Goal: Task Accomplishment & Management: Manage account settings

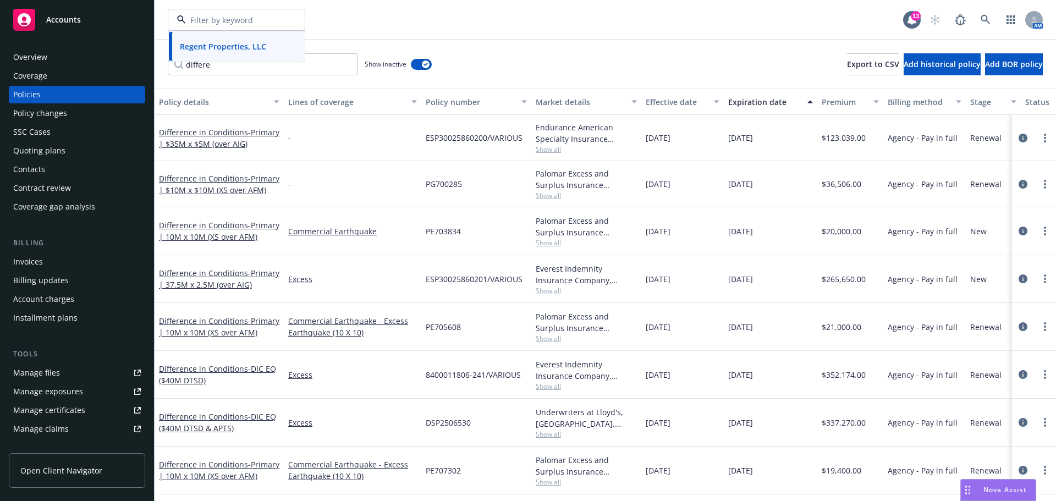
scroll to position [6, 0]
type input "ec palom"
click at [986, 15] on icon at bounding box center [985, 19] width 9 height 9
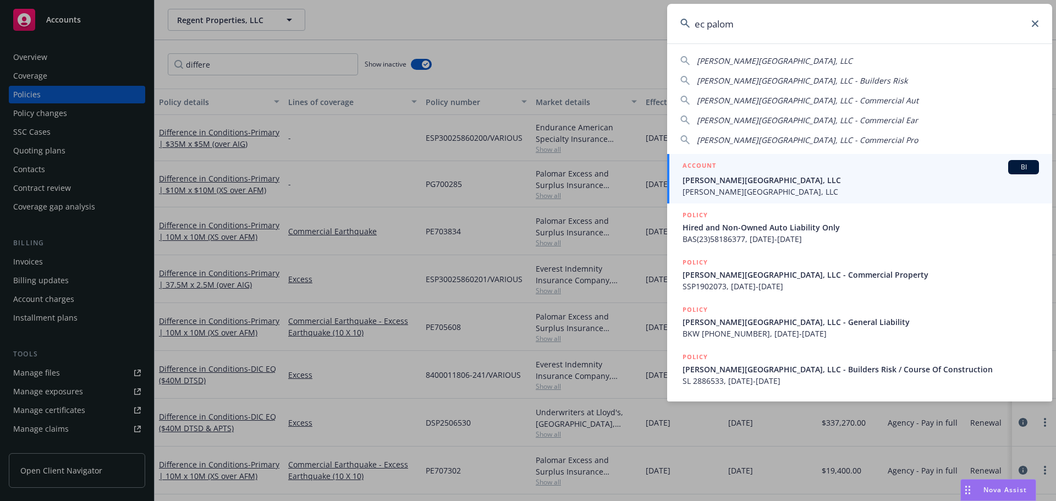
type input "ec palom"
click at [774, 185] on span "EC Palomar Industrial Center, LLC" at bounding box center [861, 180] width 356 height 12
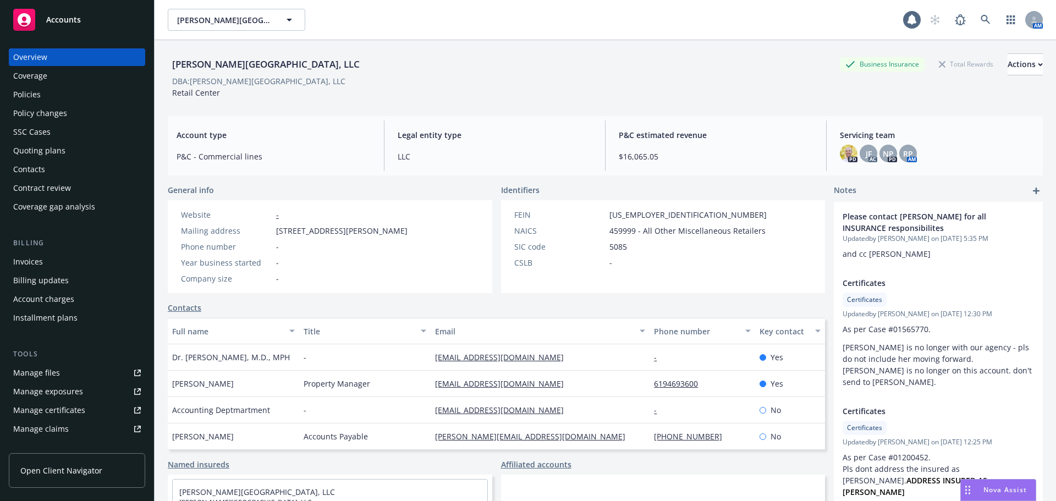
click at [43, 263] on div "Invoices" at bounding box center [77, 262] width 128 height 18
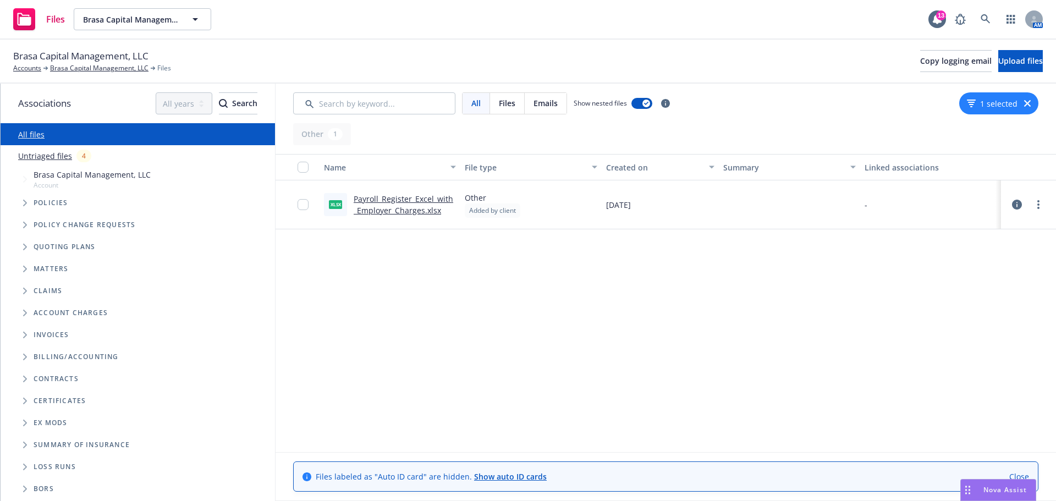
click at [53, 161] on link "Untriaged files" at bounding box center [45, 156] width 54 height 12
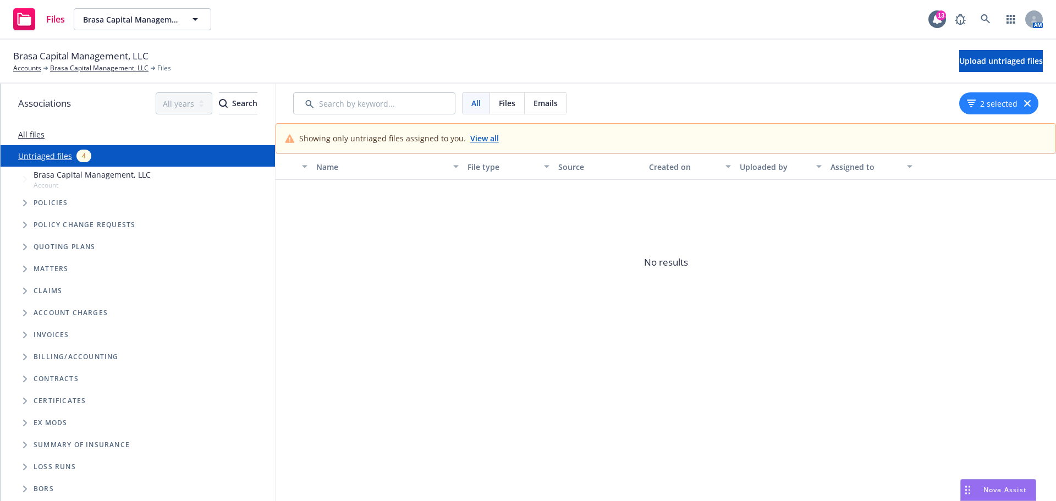
click at [470, 138] on link "View all" at bounding box center [484, 139] width 29 height 12
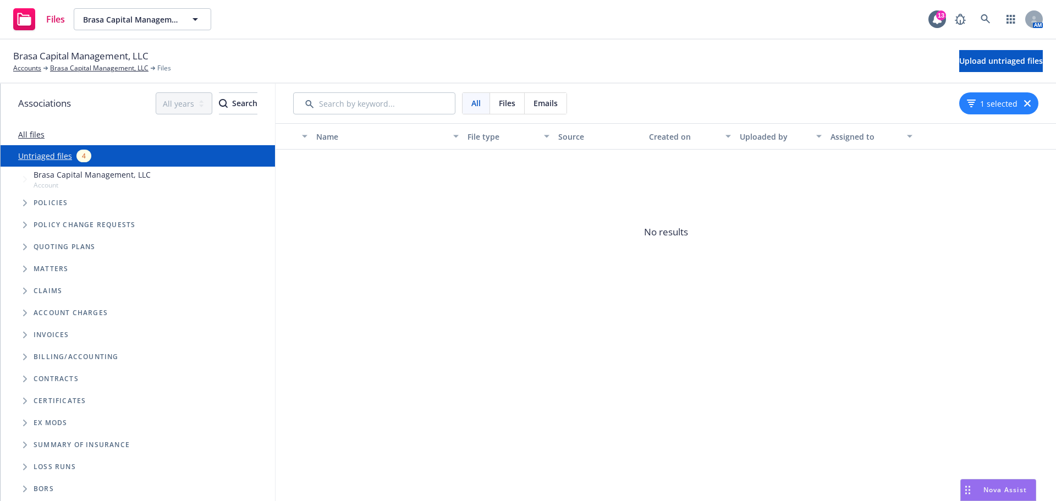
click at [31, 135] on link "All files" at bounding box center [31, 134] width 26 height 10
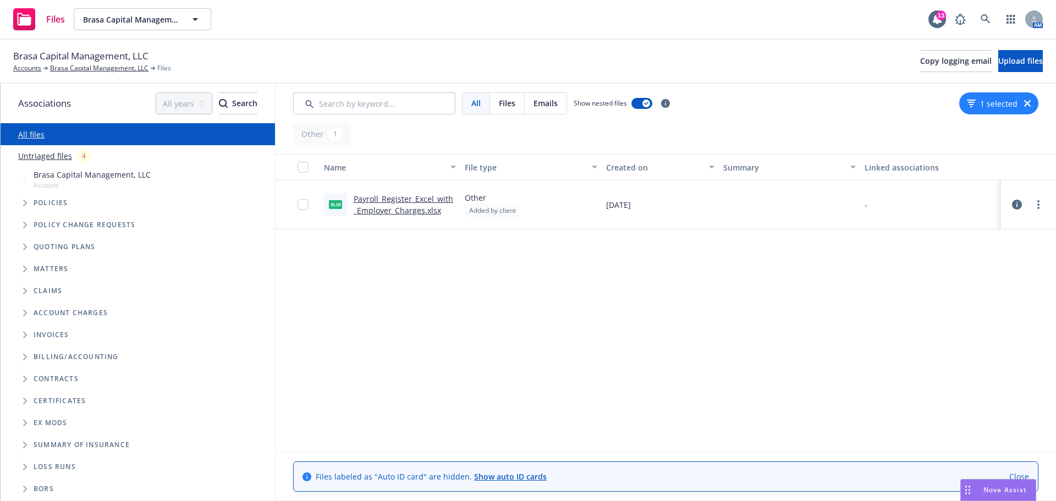
click at [417, 199] on link "Payroll_Register_Excel_with_Employer_Charges.xlsx" at bounding box center [404, 205] width 100 height 22
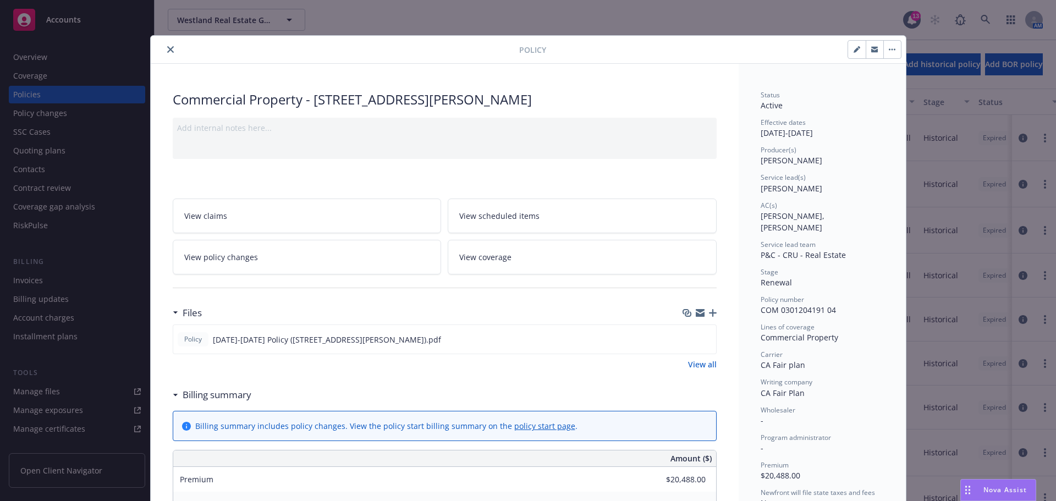
click at [709, 314] on icon "button" at bounding box center [713, 313] width 8 height 8
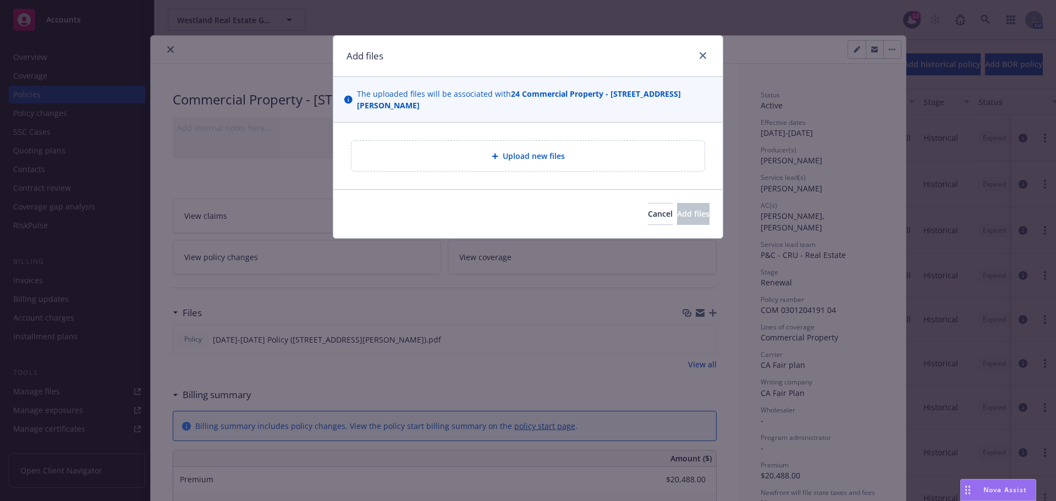
click at [507, 150] on span "Upload new files" at bounding box center [534, 156] width 62 height 12
click at [471, 203] on div "Cancel Add files" at bounding box center [527, 214] width 363 height 22
click at [648, 208] on span "Cancel" at bounding box center [660, 213] width 25 height 10
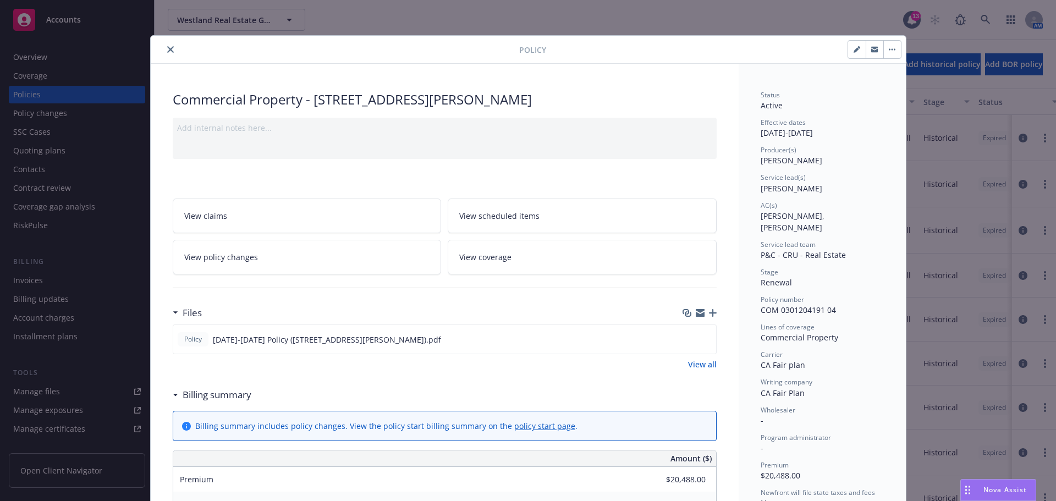
click at [696, 312] on icon "button" at bounding box center [700, 311] width 9 height 4
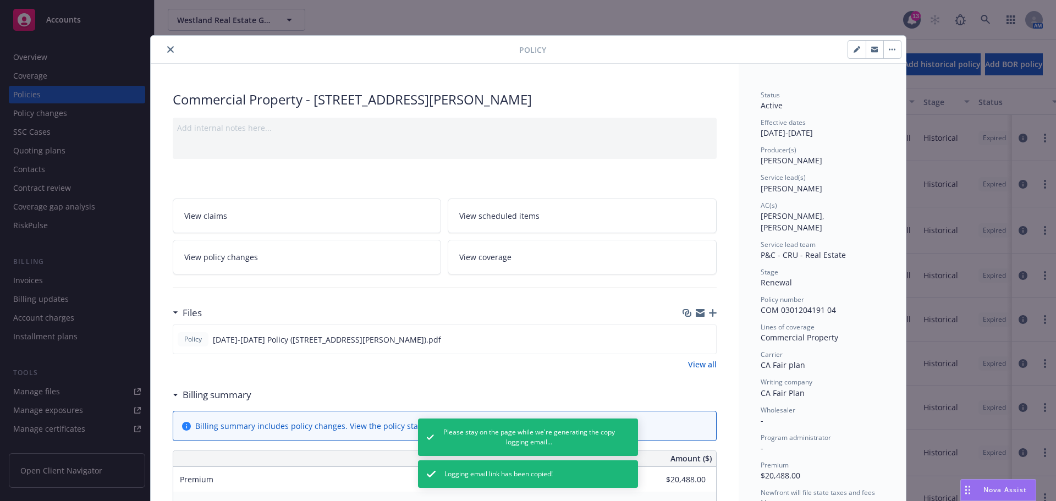
click at [683, 315] on icon "button" at bounding box center [687, 313] width 9 height 9
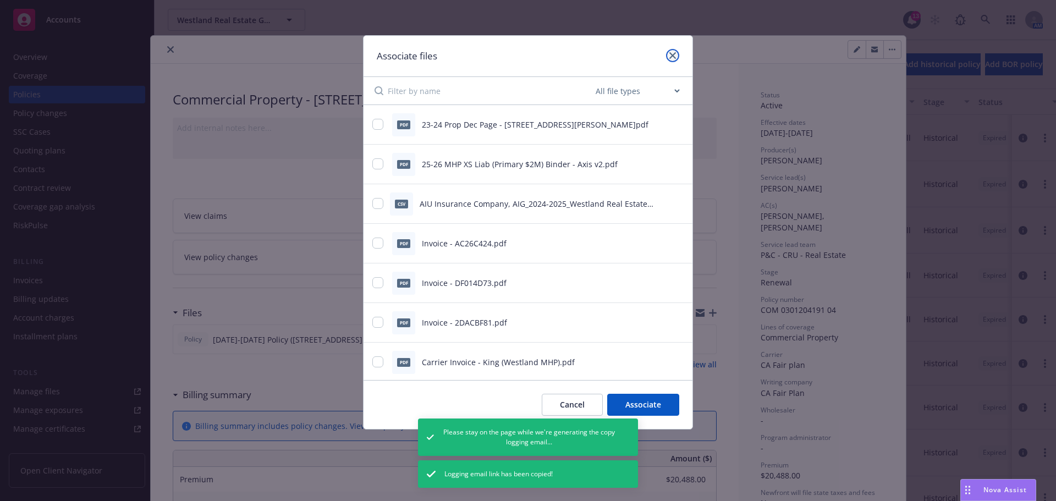
click at [670, 56] on icon "close" at bounding box center [672, 55] width 7 height 7
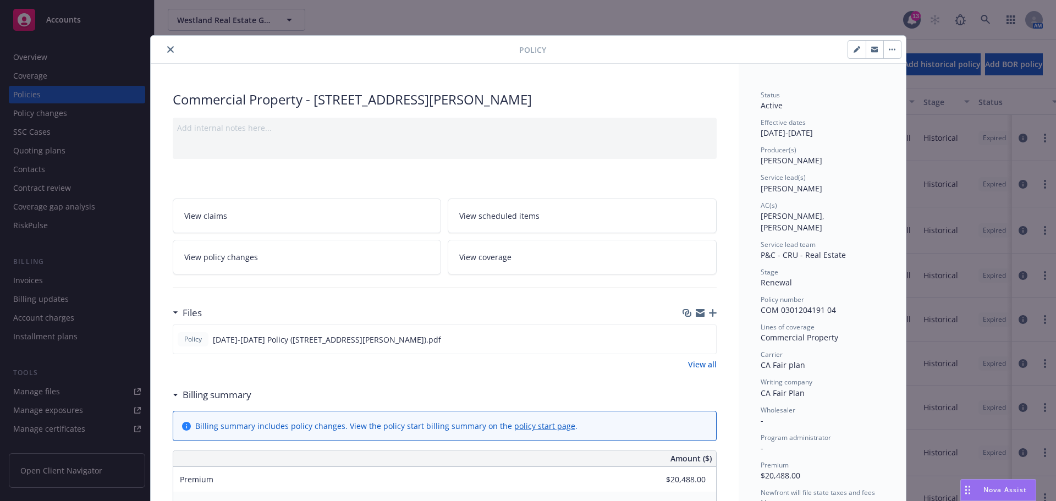
click at [709, 311] on icon "button" at bounding box center [713, 313] width 8 height 8
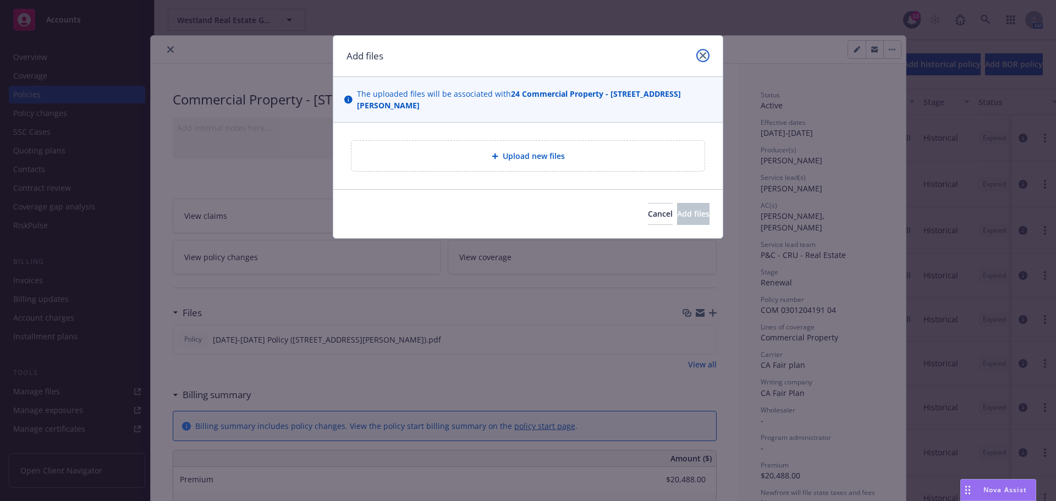
click at [702, 53] on icon "close" at bounding box center [703, 55] width 7 height 7
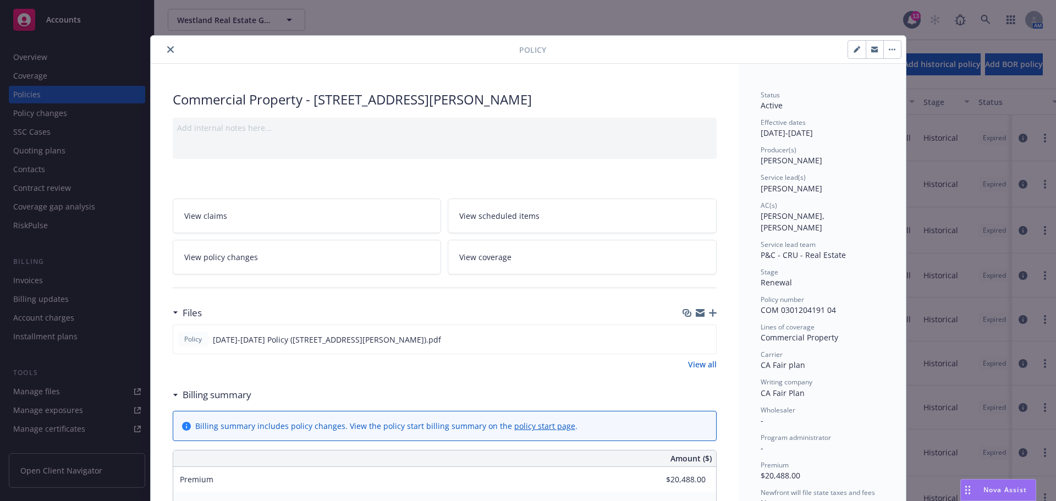
click at [709, 315] on icon "button" at bounding box center [713, 313] width 8 height 8
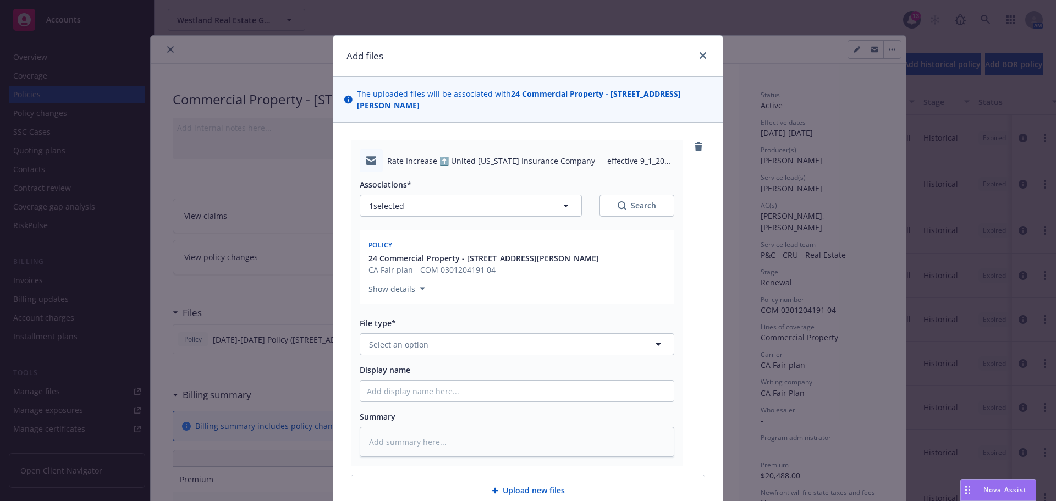
type textarea "x"
click at [409, 333] on button "Select an option" at bounding box center [517, 344] width 315 height 22
type input "email"
click at [389, 367] on div "Email" at bounding box center [380, 375] width 27 height 16
click at [410, 381] on input "Display name" at bounding box center [516, 391] width 313 height 21
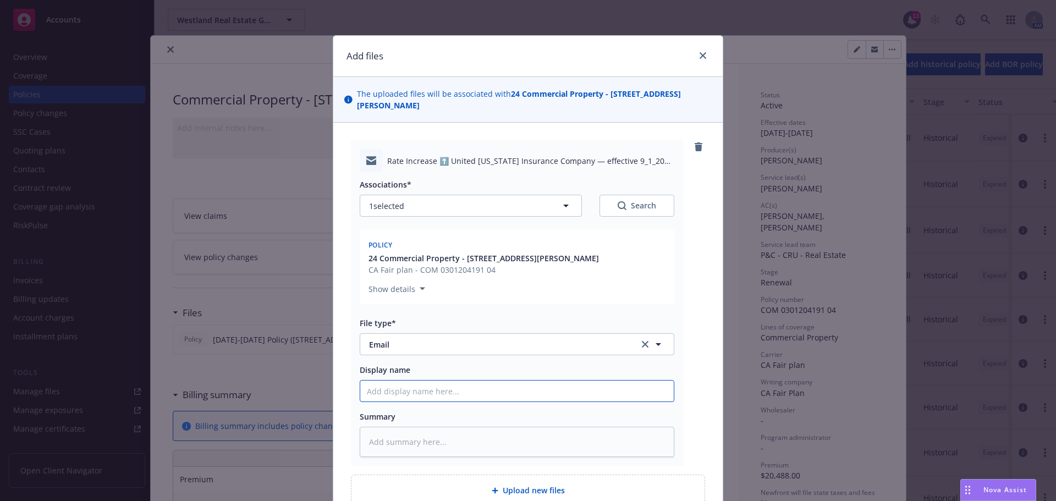
type textarea "x"
type input "C"
type textarea "x"
type input "CF"
type textarea "x"
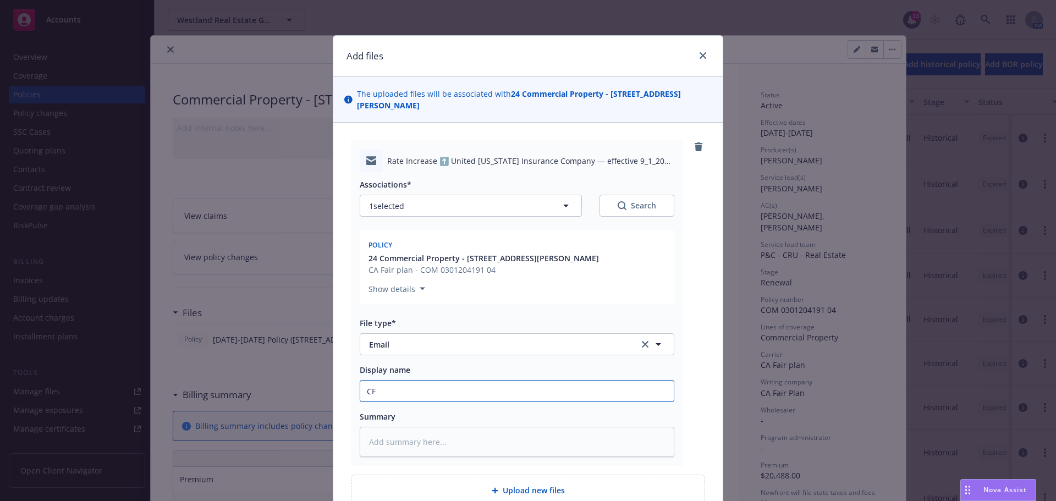
type input "CFP"
type textarea "x"
type input "CFP"
type textarea "x"
type input "CFP Co"
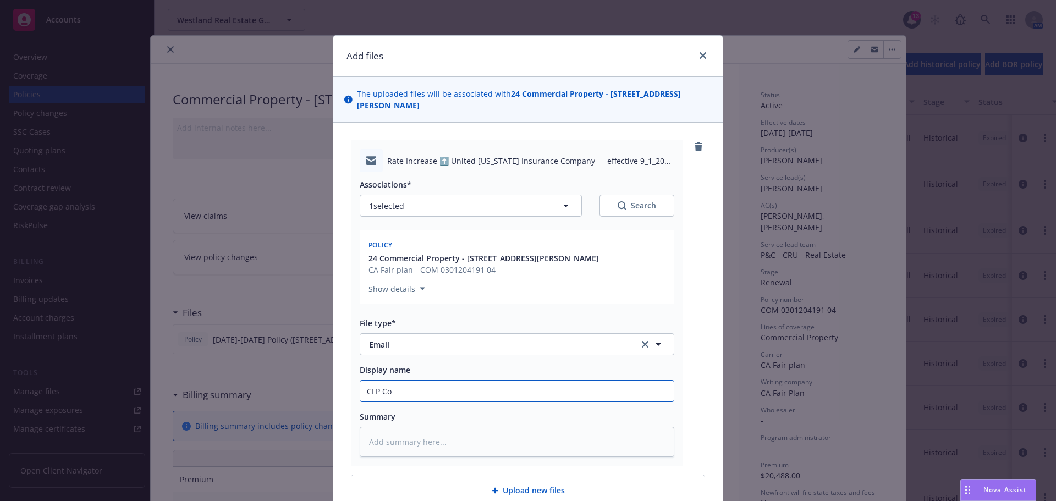
type textarea "x"
type input "CFP Con"
type textarea "x"
type input "CFP Conf"
type textarea "x"
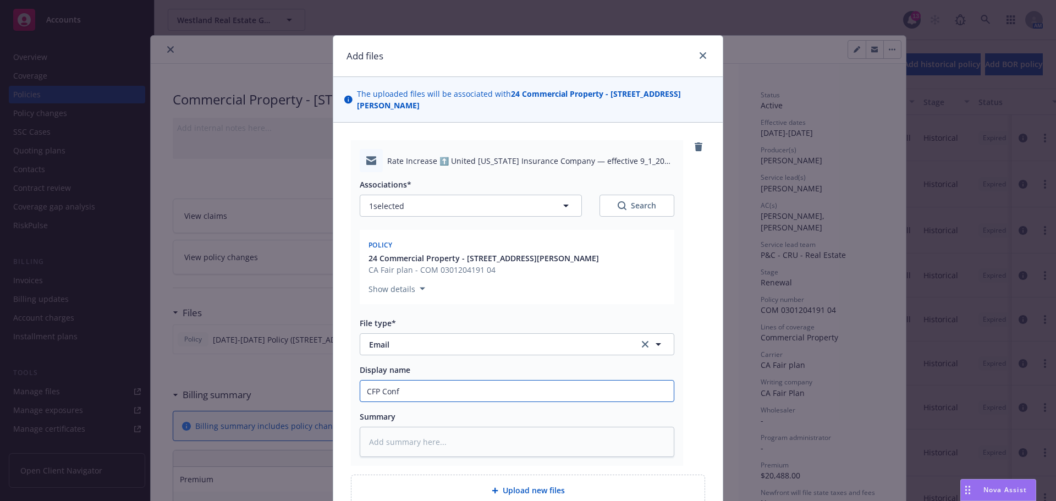
type input "CFP Confi"
type textarea "x"
type input "CFP Confir"
type textarea "x"
type input "CFP Confirm"
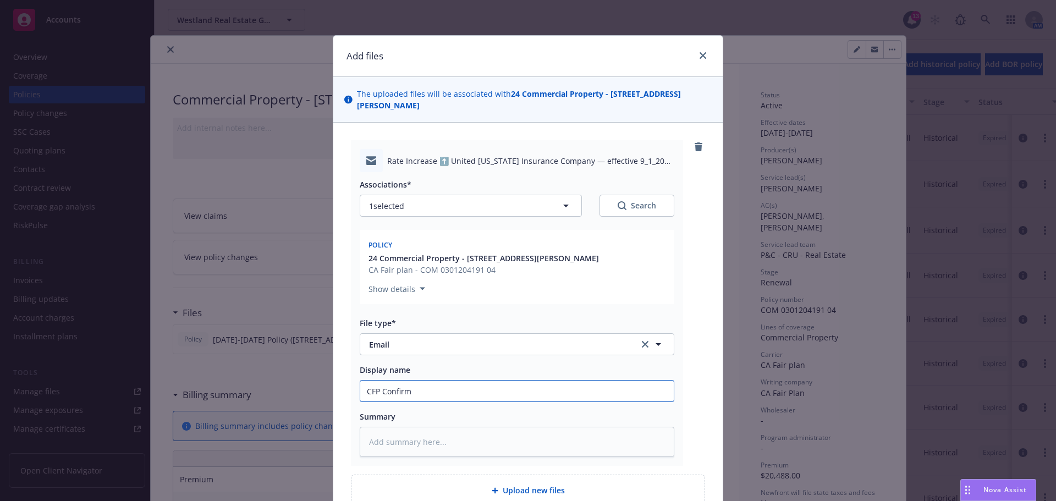
type textarea "x"
type input "CFP Confirm"
type textarea "x"
type input "CFP Confirm I"
type textarea "x"
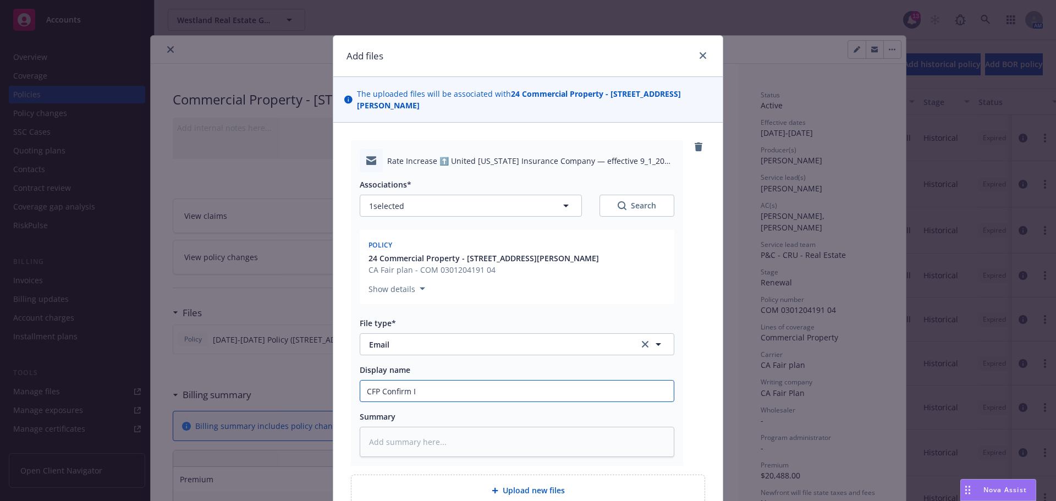
type input "CFP Confirm In"
type textarea "x"
type input "CFP Confirm Ins"
type textarea "x"
type input "CFP Confirm Inst"
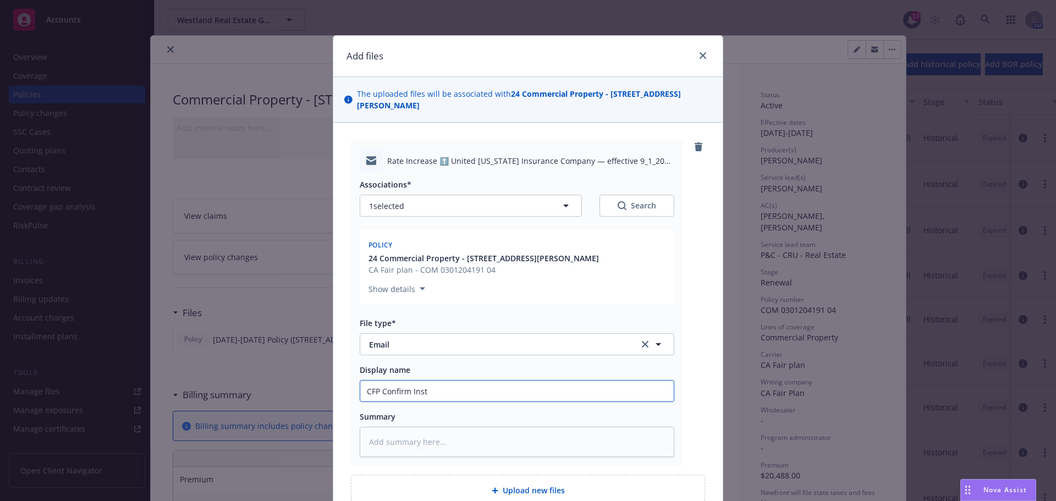
type textarea "x"
type input "CFP Confirm Insta"
type textarea "x"
type input "CFP Confirm Instal"
type textarea "x"
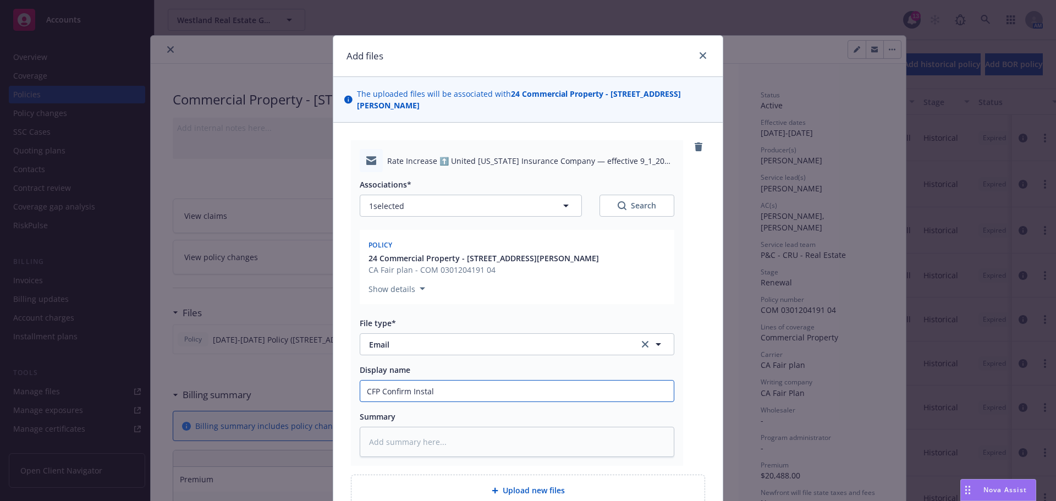
type input "CFP Confirm Install"
type textarea "x"
type input "CFP Confirm Installm"
type textarea "x"
type input "CFP Confirm Installme"
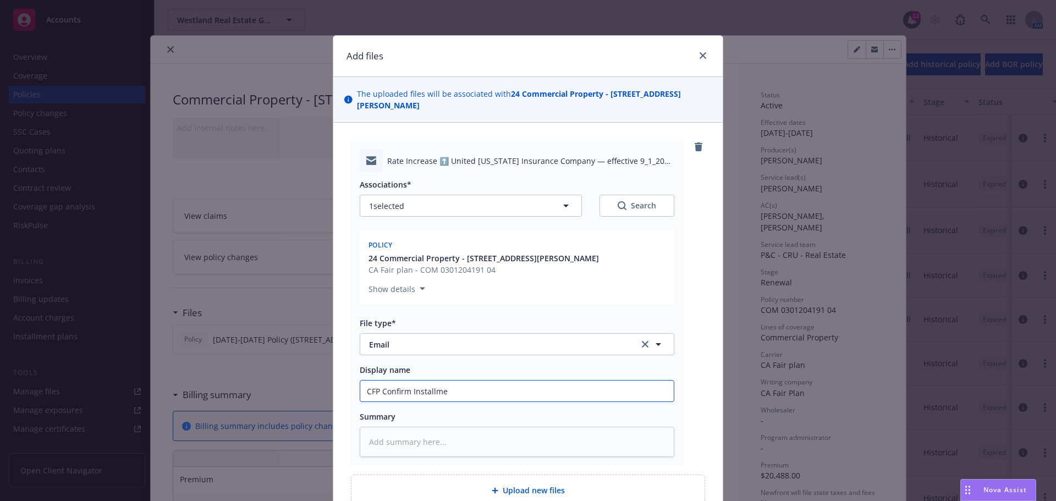
type textarea "x"
type input "CFP Confirm Installmen"
type textarea "x"
type input "CFP Confirm Installment"
type textarea "x"
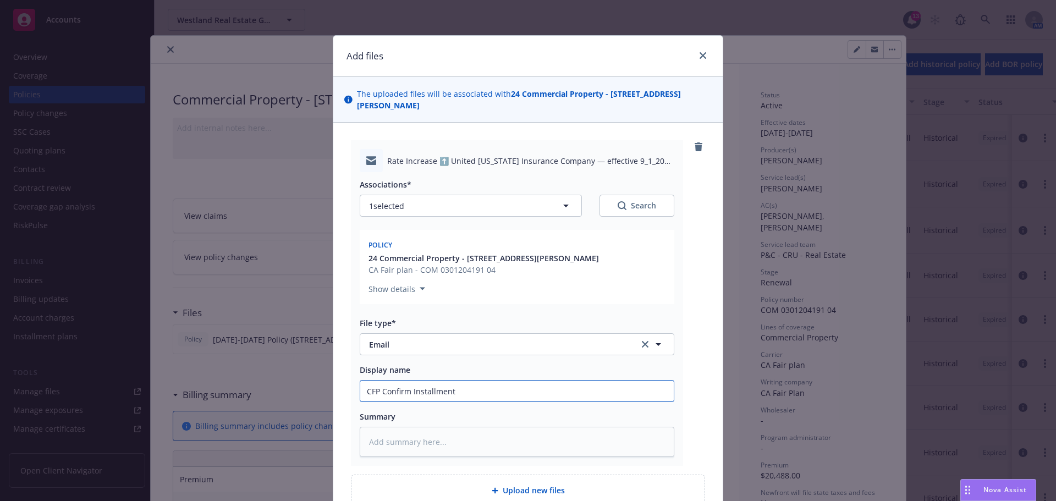
type input "CFP Confirm Installment"
type textarea "x"
type input "CFP Confirm Installment F"
type textarea "x"
type input "CFP Confirm Installment Fe"
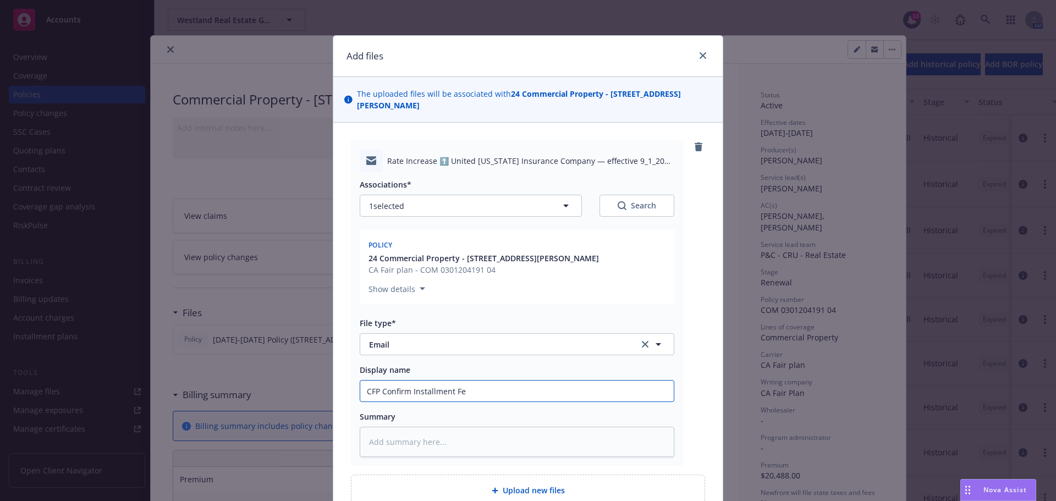
type textarea "x"
type input "CFP Confirm Installment Fee"
type textarea "x"
type input "CFP Confirm Installment Fee"
type textarea "x"
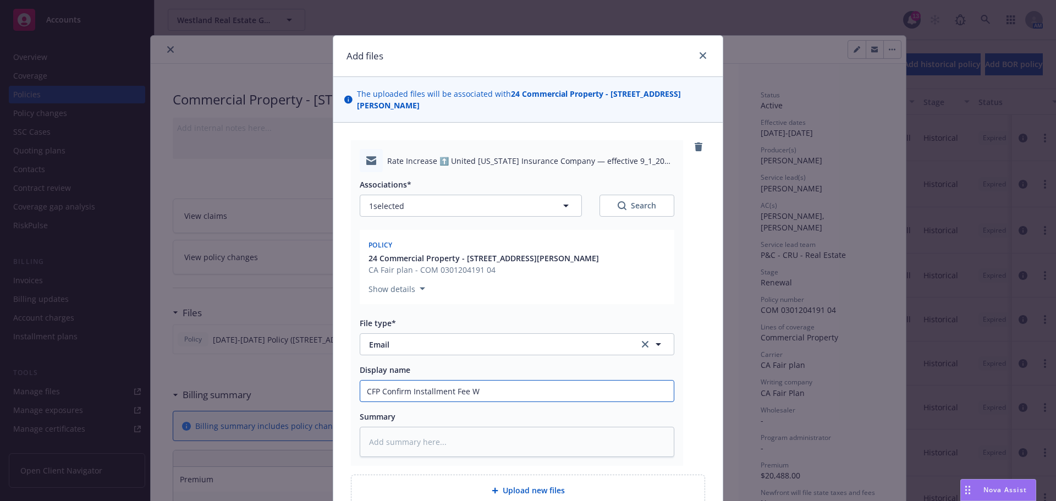
type input "CFP Confirm Installment Fee Wa"
type textarea "x"
type input "CFP Confirm Installment Fee Wai"
type textarea "x"
type input "CFP Confirm Installment Fee Waiv"
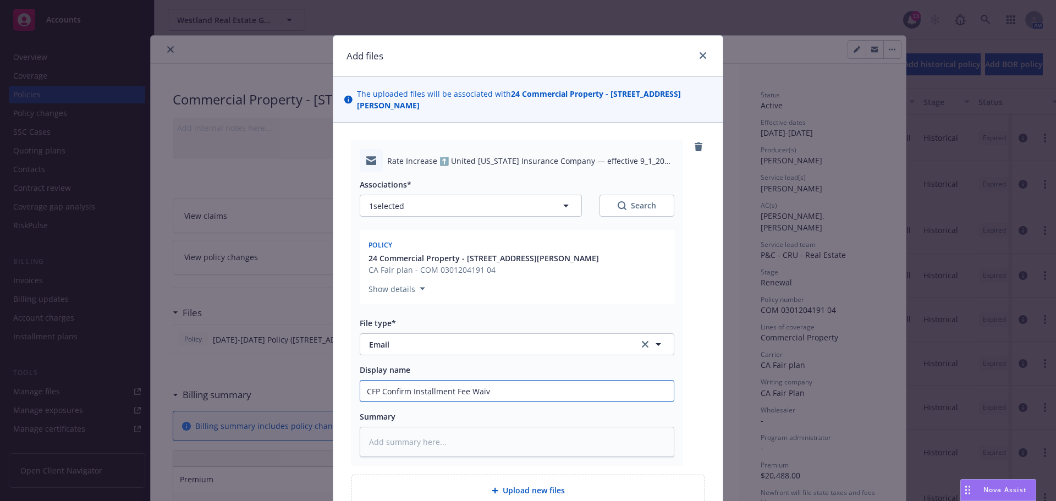
type textarea "x"
type input "CFP Confirm Installment Fee Waive"
type textarea "x"
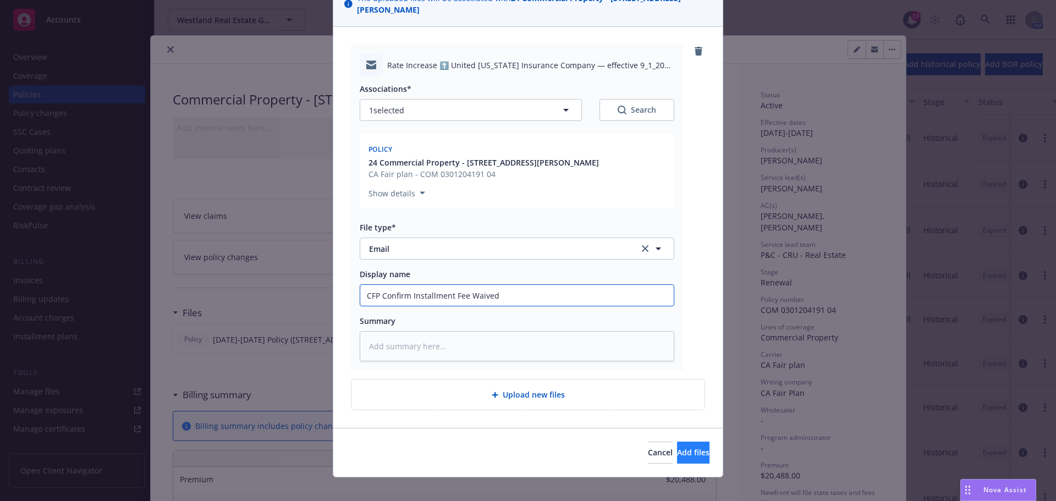
type input "CFP Confirm Installment Fee Waived"
click at [677, 442] on button "Add files" at bounding box center [693, 453] width 32 height 22
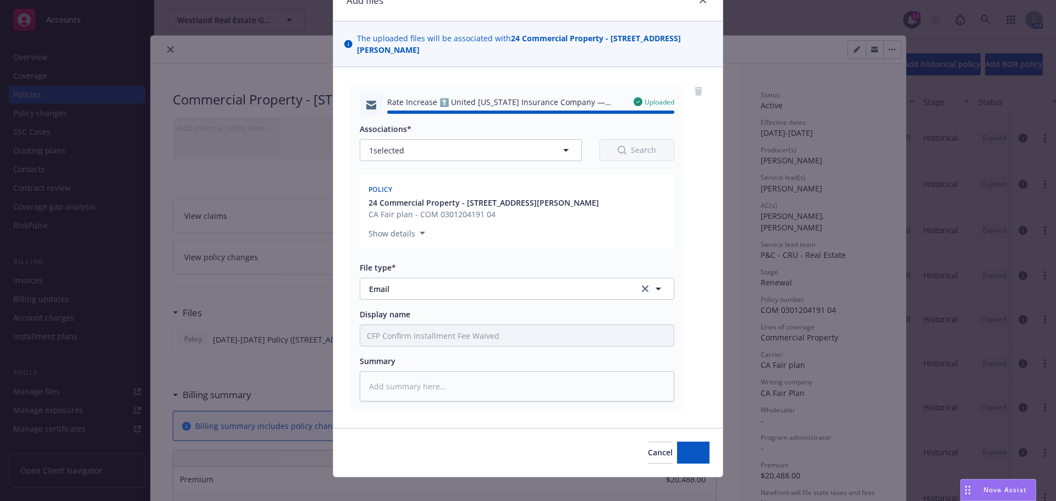
type textarea "x"
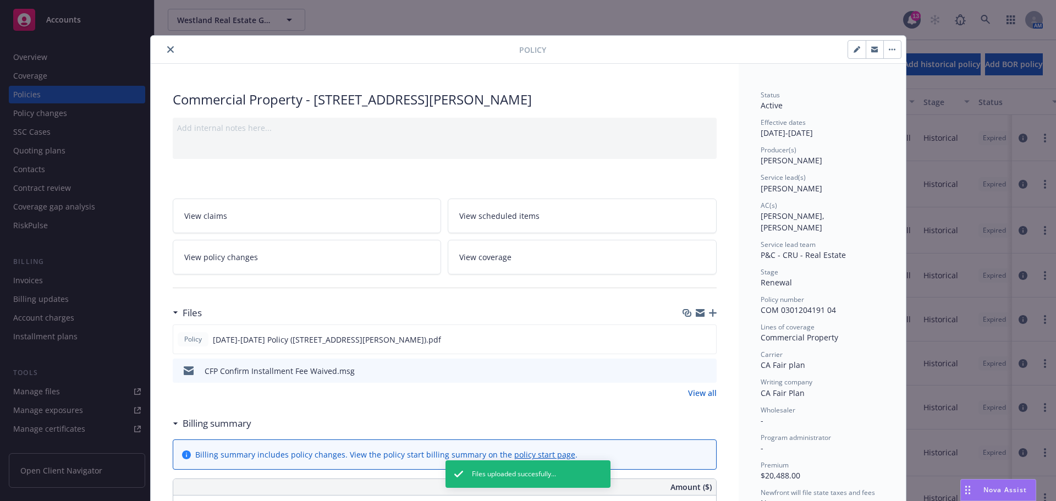
drag, startPoint x: 167, startPoint y: 47, endPoint x: 9, endPoint y: 51, distance: 157.3
click at [167, 47] on icon "close" at bounding box center [170, 49] width 7 height 7
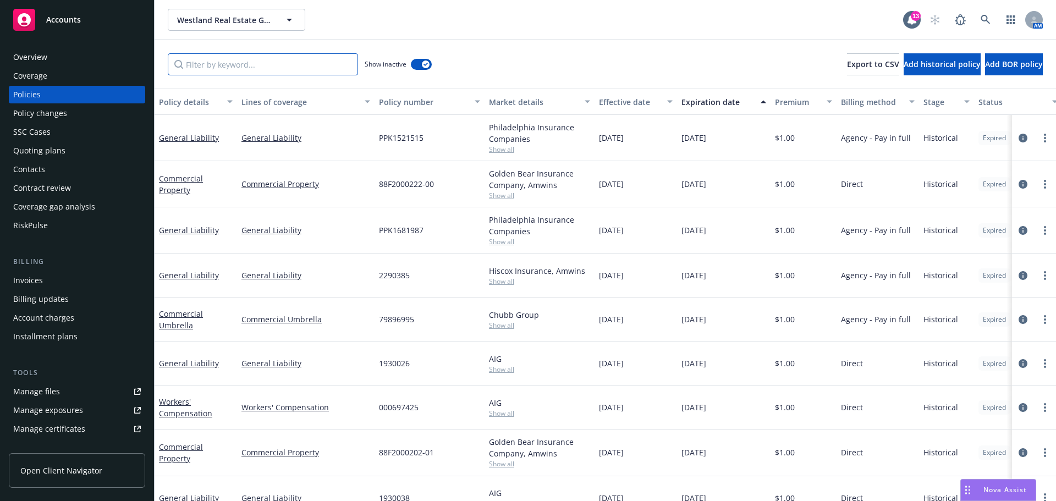
click at [247, 54] on input "Filter by keyword..." at bounding box center [263, 64] width 190 height 22
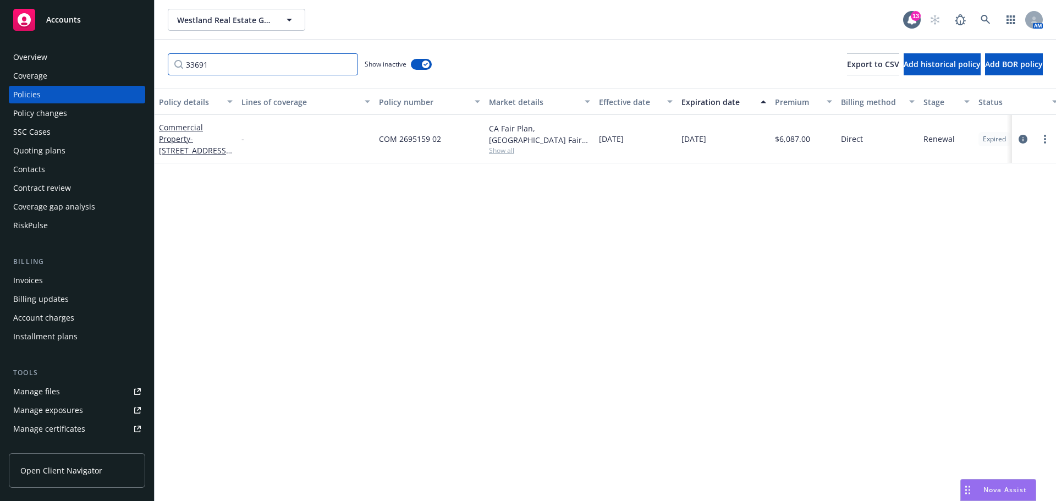
type input "33691"
click at [1047, 133] on link "more" at bounding box center [1044, 139] width 13 height 13
click at [1002, 179] on link "Renew with incumbent" at bounding box center [986, 184] width 129 height 22
select select "12"
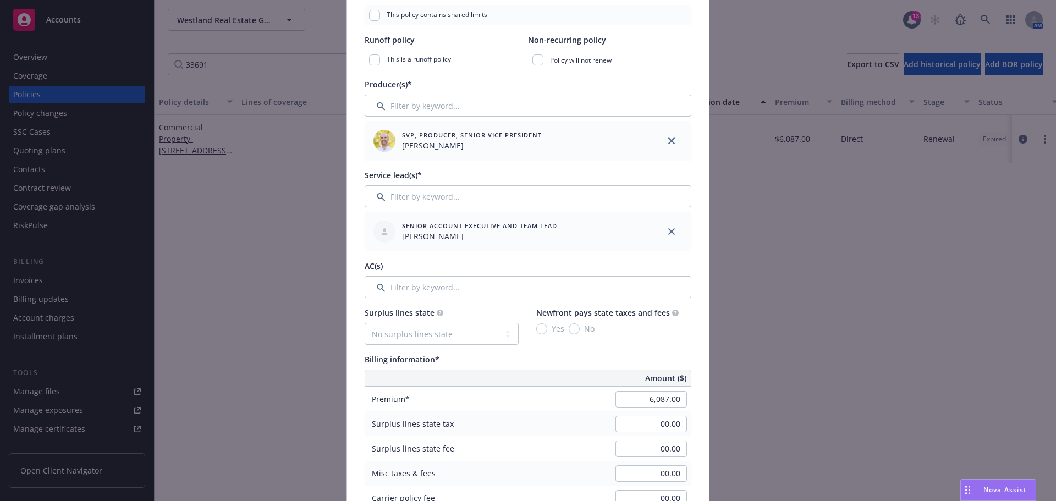
scroll to position [330, 0]
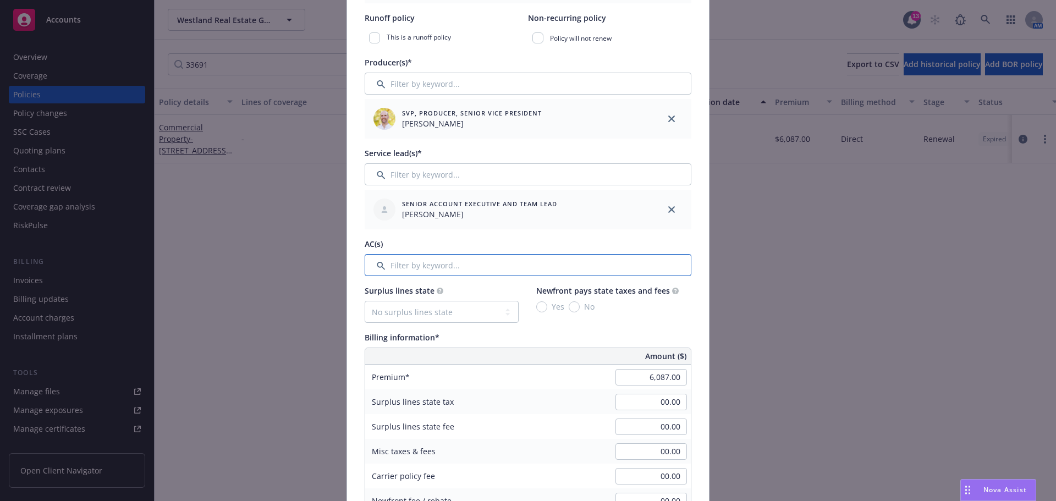
click at [465, 260] on input "Filter by keyword..." at bounding box center [528, 265] width 327 height 22
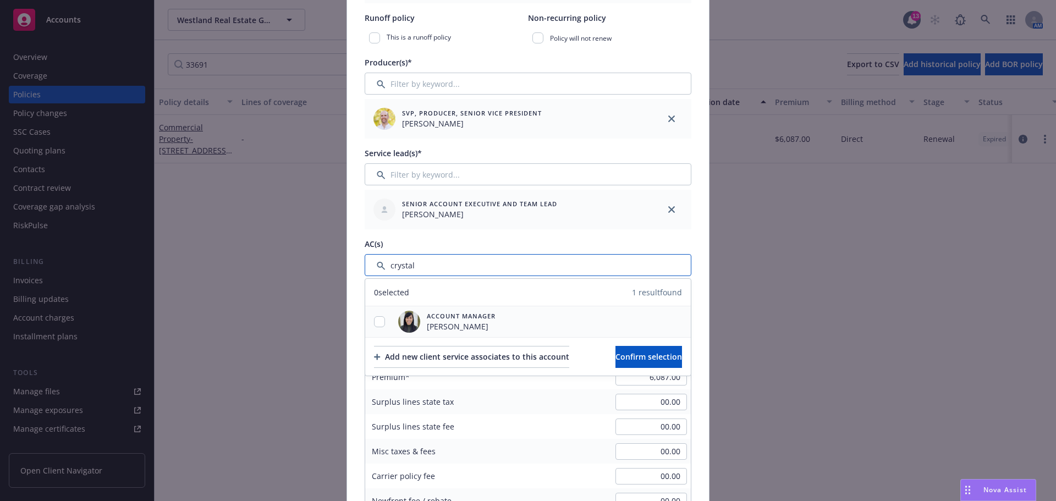
type input "crystal"
click at [376, 320] on input "checkbox" at bounding box center [379, 321] width 11 height 11
checkbox input "true"
click at [633, 356] on span "Confirm selection" at bounding box center [648, 356] width 67 height 10
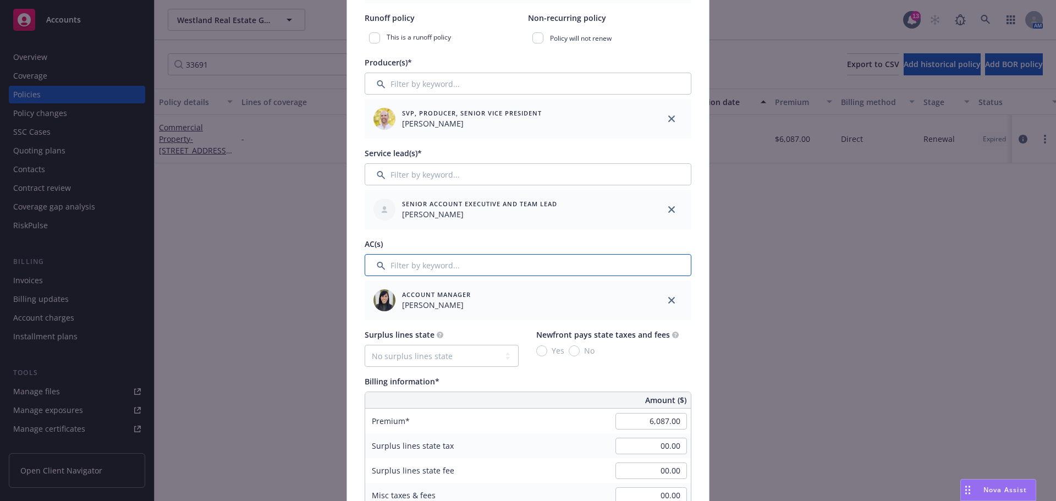
click at [437, 260] on input "Filter by keyword..." at bounding box center [528, 265] width 327 height 22
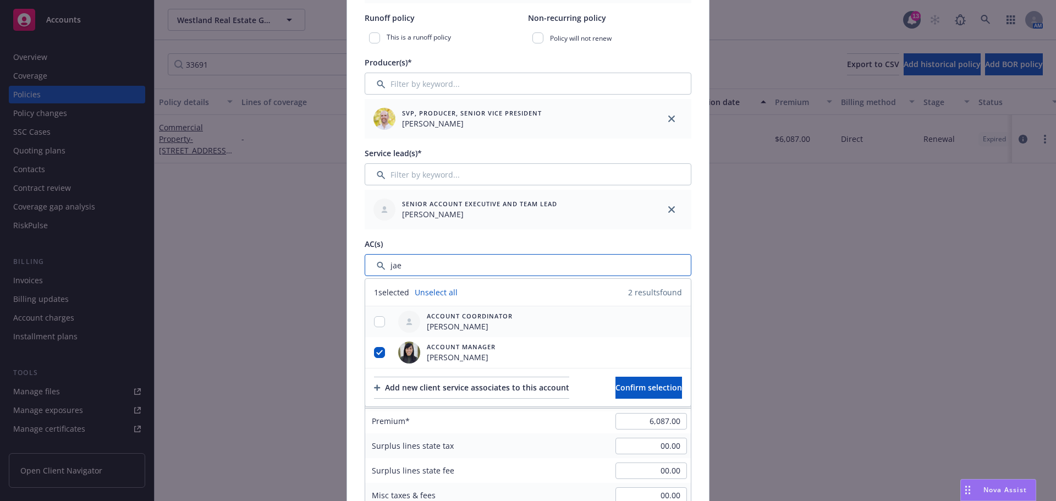
type input "jae"
click at [377, 323] on input "checkbox" at bounding box center [379, 321] width 11 height 11
checkbox input "true"
click at [648, 392] on span "Confirm selection" at bounding box center [648, 387] width 67 height 10
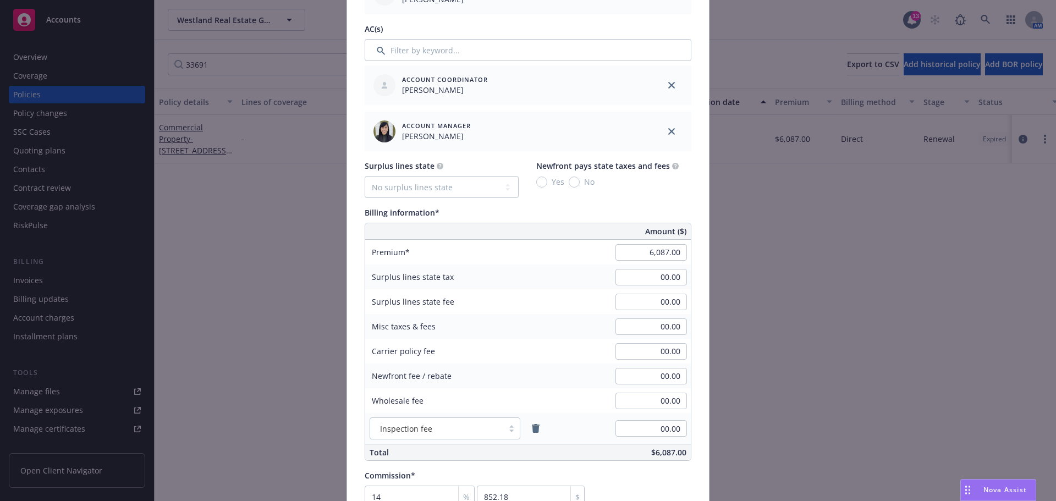
scroll to position [550, 0]
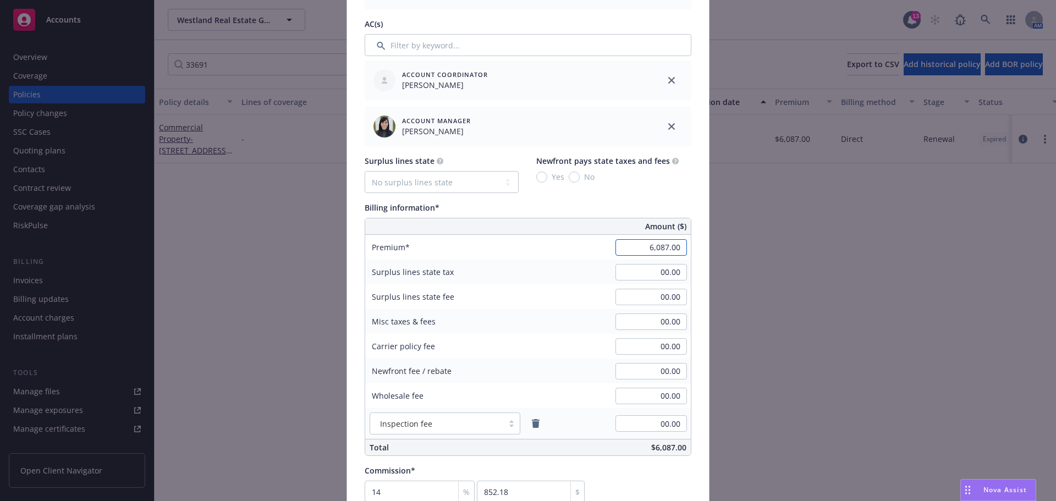
click at [662, 241] on input "6,087.00" at bounding box center [650, 247] width 71 height 16
type input "4,643.00"
type input "650.02"
click at [619, 213] on div "Billing information* Amount ($) Premium 4,643.00 Surplus lines state tax 00.00 …" at bounding box center [528, 329] width 327 height 254
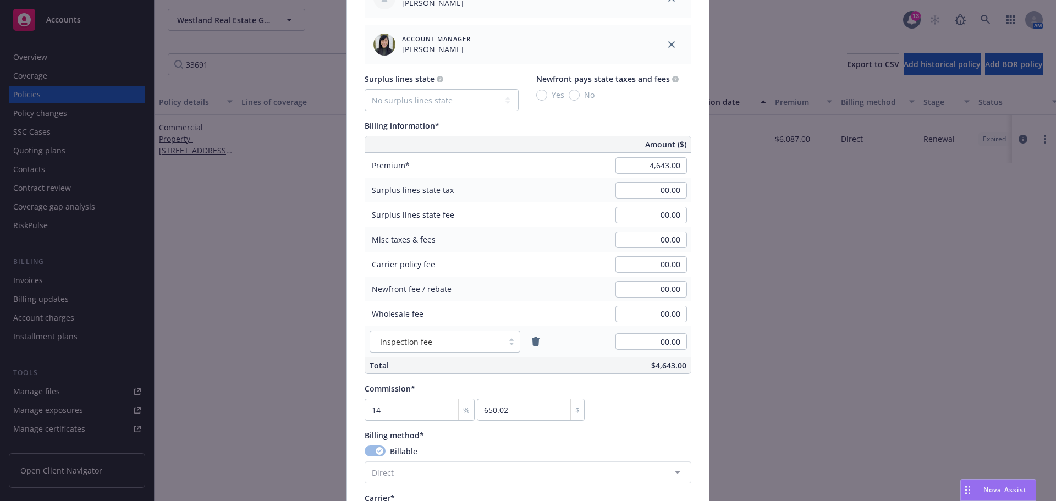
scroll to position [660, 0]
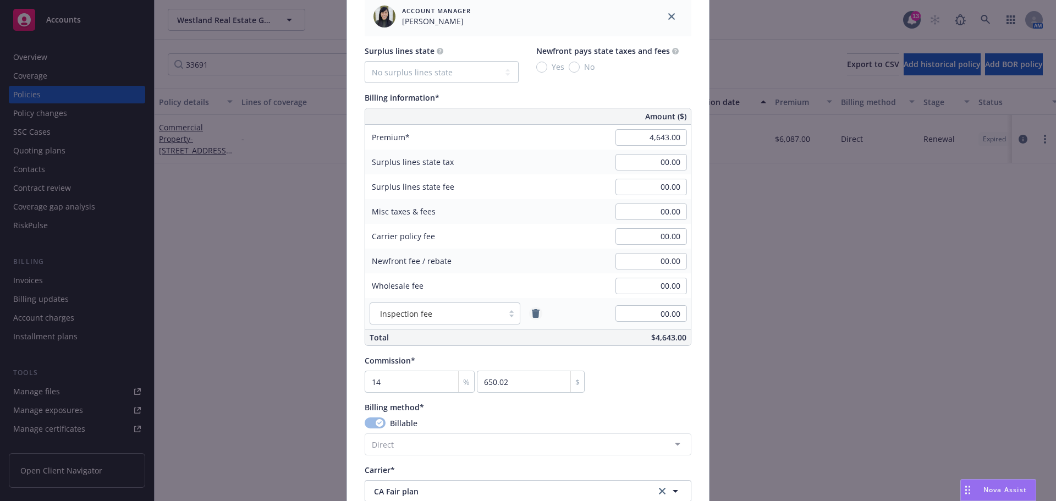
click at [532, 315] on icon "remove" at bounding box center [536, 313] width 8 height 9
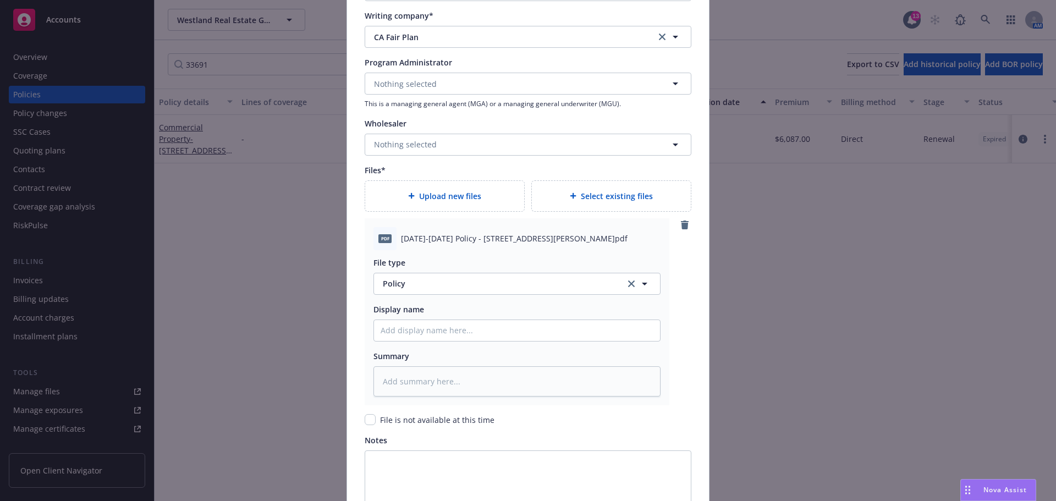
scroll to position [1155, 0]
click at [475, 334] on input "Policy display name" at bounding box center [517, 327] width 286 height 21
paste input "[DATE]-[DATE] Policy - [STREET_ADDRESS][PERSON_NAME]"
type textarea "x"
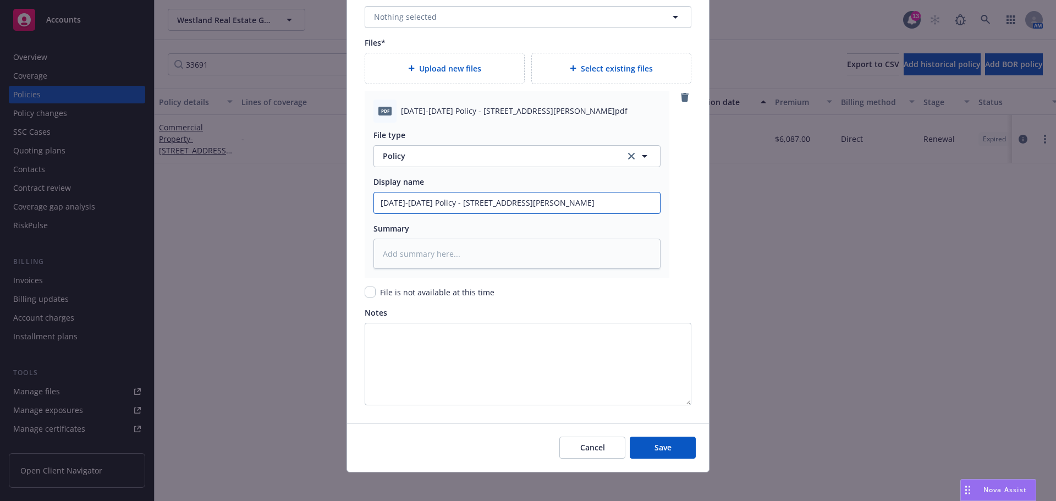
scroll to position [1286, 0]
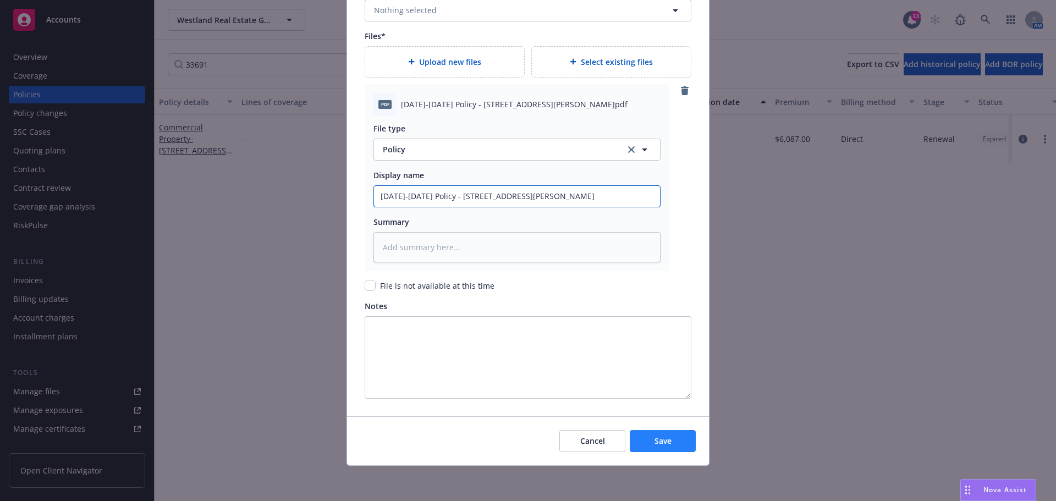
type input "[DATE]-[DATE] Policy - [STREET_ADDRESS][PERSON_NAME]"
click at [647, 433] on button "Save" at bounding box center [663, 441] width 66 height 22
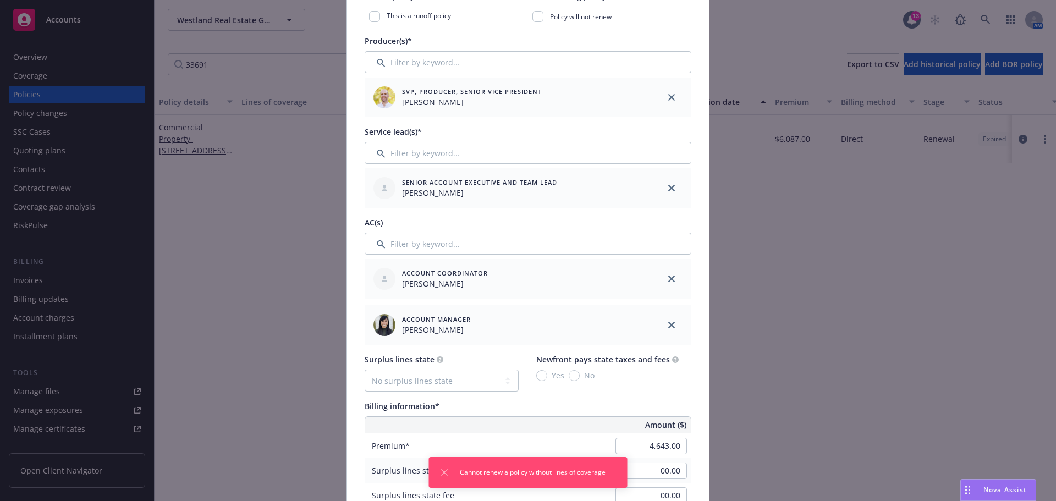
scroll to position [0, 0]
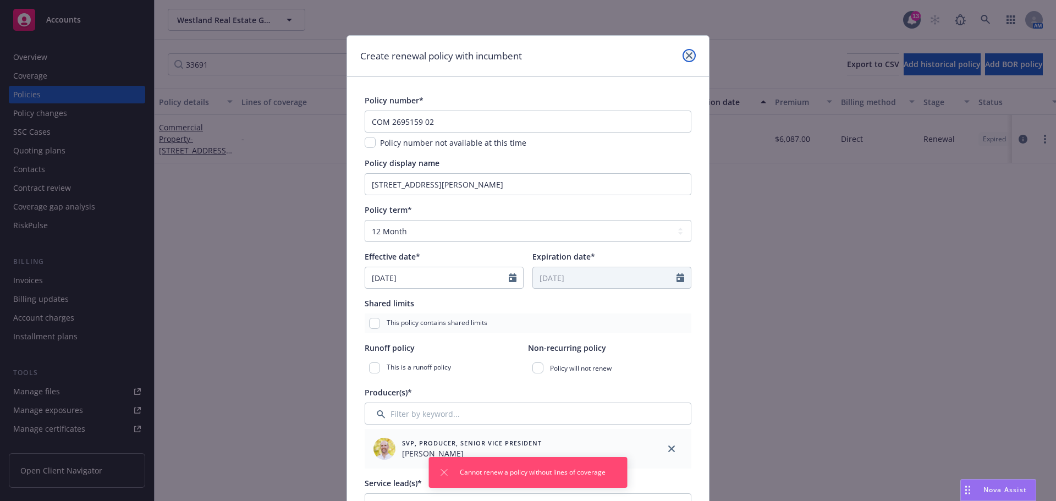
click at [686, 56] on icon "close" at bounding box center [689, 55] width 7 height 7
type textarea "x"
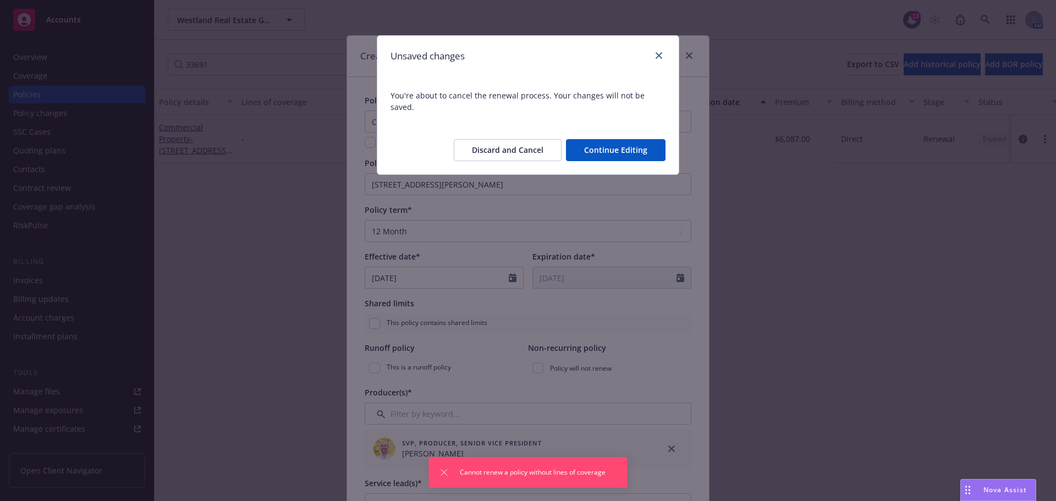
click at [520, 144] on button "Discard and Cancel" at bounding box center [508, 150] width 108 height 22
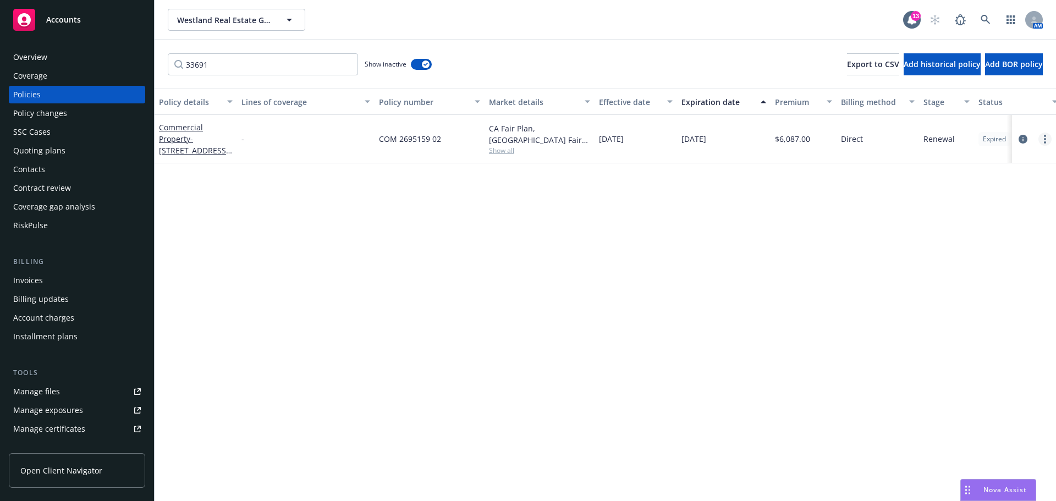
click at [1043, 136] on link "more" at bounding box center [1044, 139] width 13 height 13
click at [997, 167] on link "Manage lines of coverage" at bounding box center [986, 162] width 129 height 22
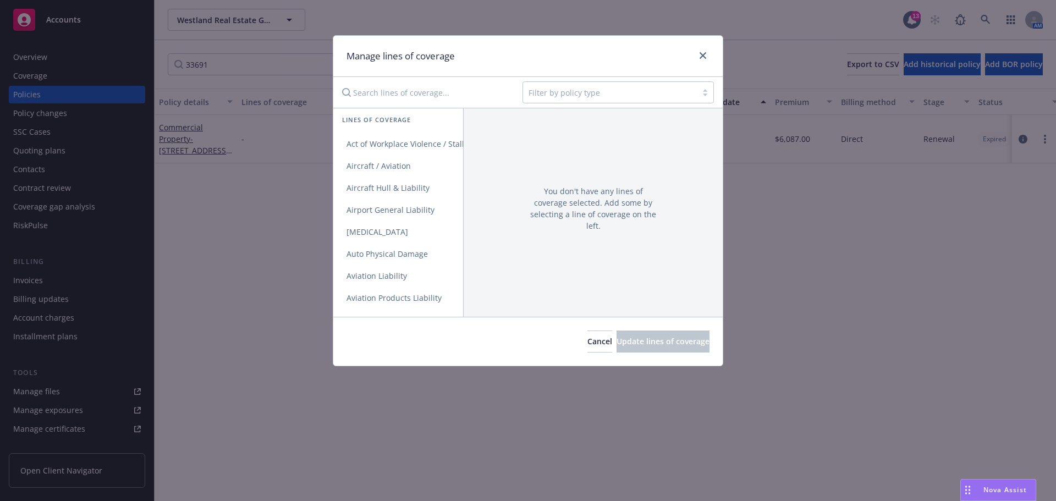
click at [586, 98] on div at bounding box center [610, 92] width 163 height 13
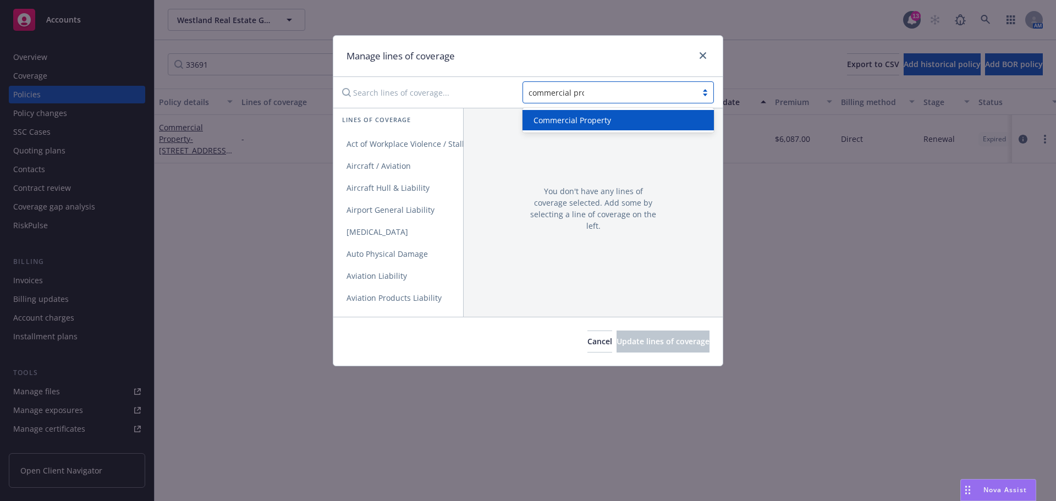
type input "commercial prop"
click at [578, 118] on span "Commercial Property" at bounding box center [572, 120] width 78 height 12
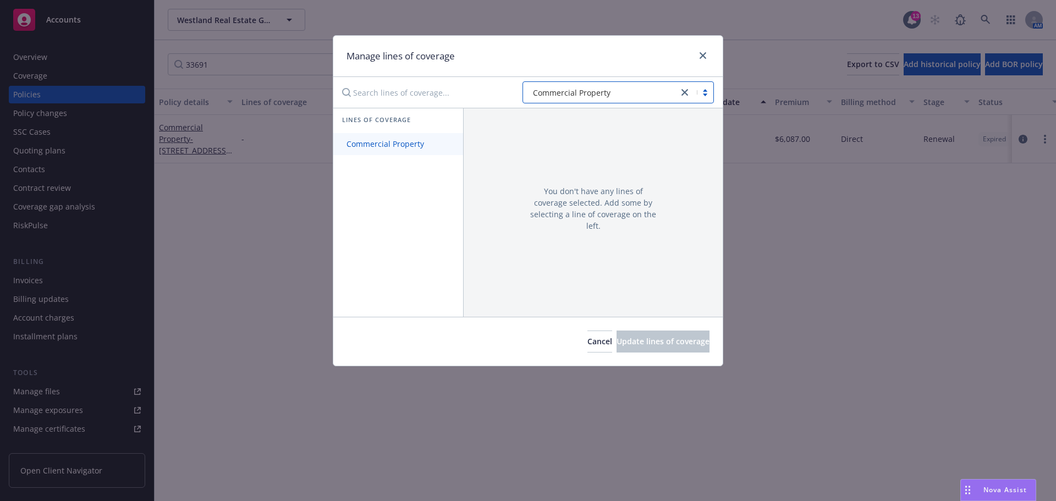
click at [403, 153] on link "Commercial Property" at bounding box center [398, 144] width 130 height 22
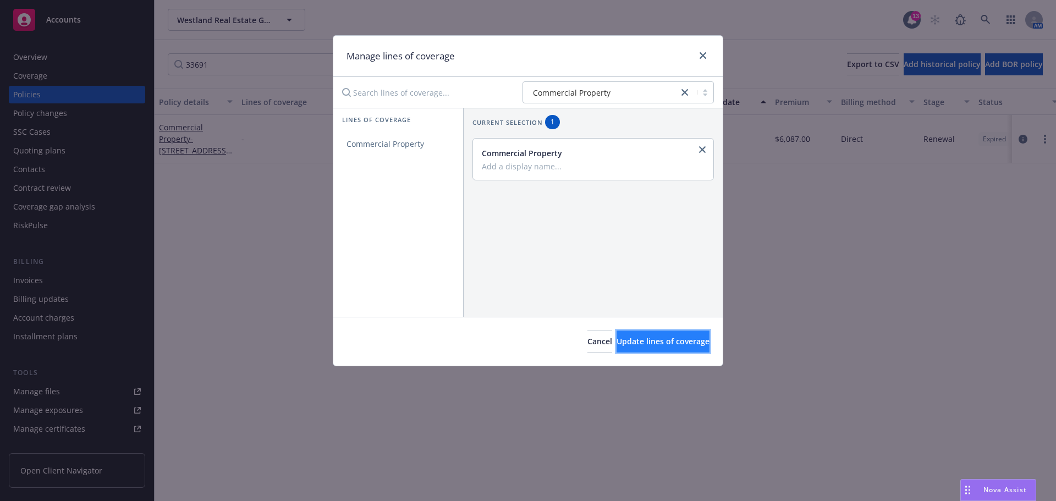
click at [623, 335] on button "Update lines of coverage" at bounding box center [663, 342] width 93 height 22
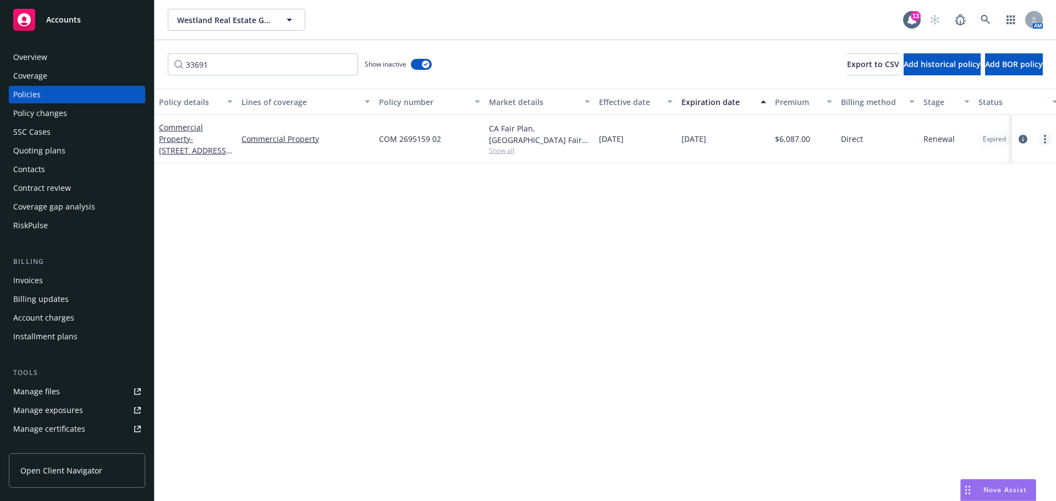
click at [1043, 135] on link "more" at bounding box center [1044, 139] width 13 height 13
click at [1003, 182] on link "Renew with incumbent" at bounding box center [986, 184] width 129 height 22
select select "12"
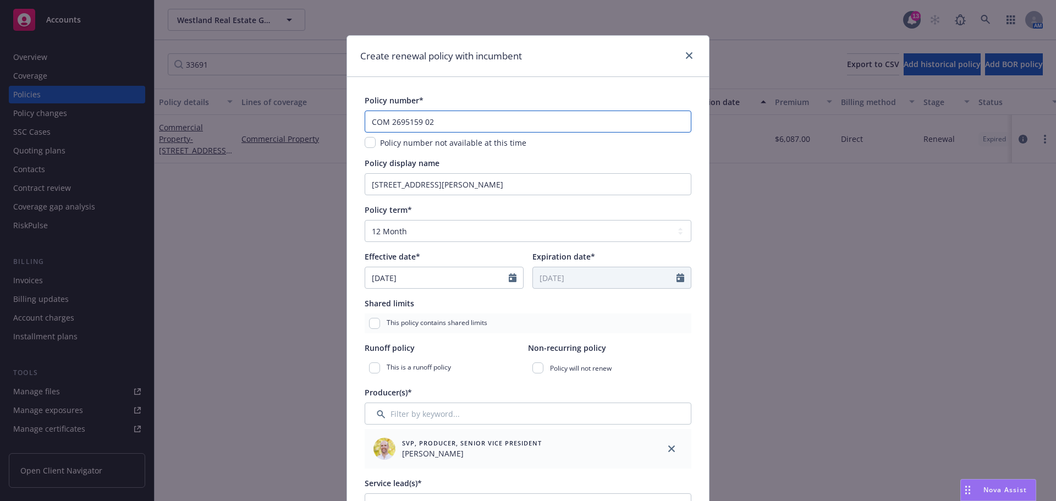
click at [519, 115] on input "COM 2695159 02" at bounding box center [528, 122] width 327 height 22
paste input "O M 0 3 00002754 03"
click at [373, 122] on input "C O M 0 3 00002754 03" at bounding box center [528, 122] width 327 height 22
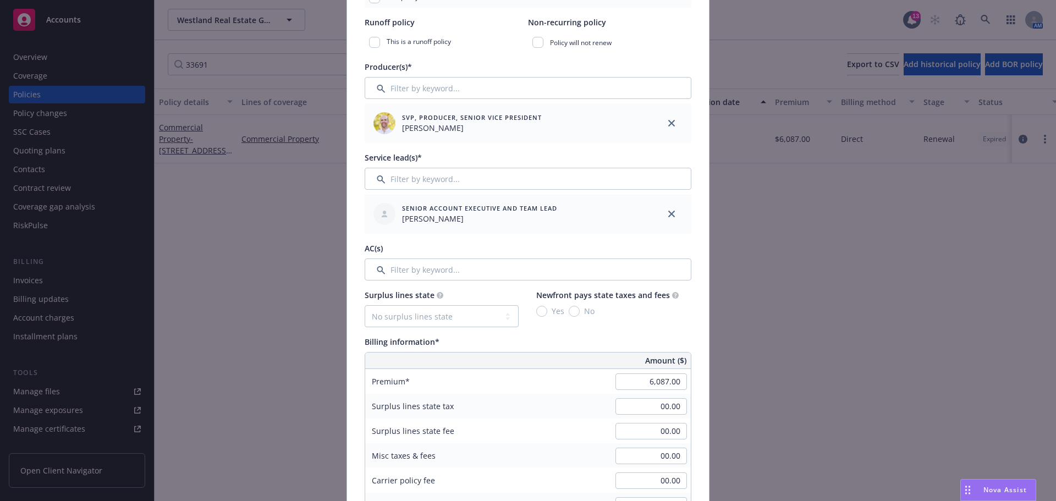
scroll to position [330, 0]
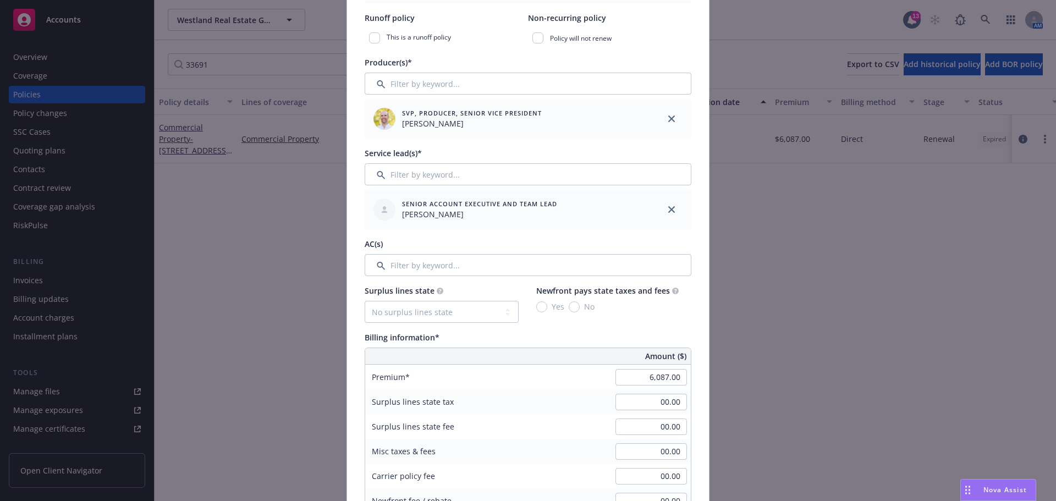
type input "COM 0300002754 03"
click at [486, 264] on input "Filter by keyword..." at bounding box center [528, 265] width 327 height 22
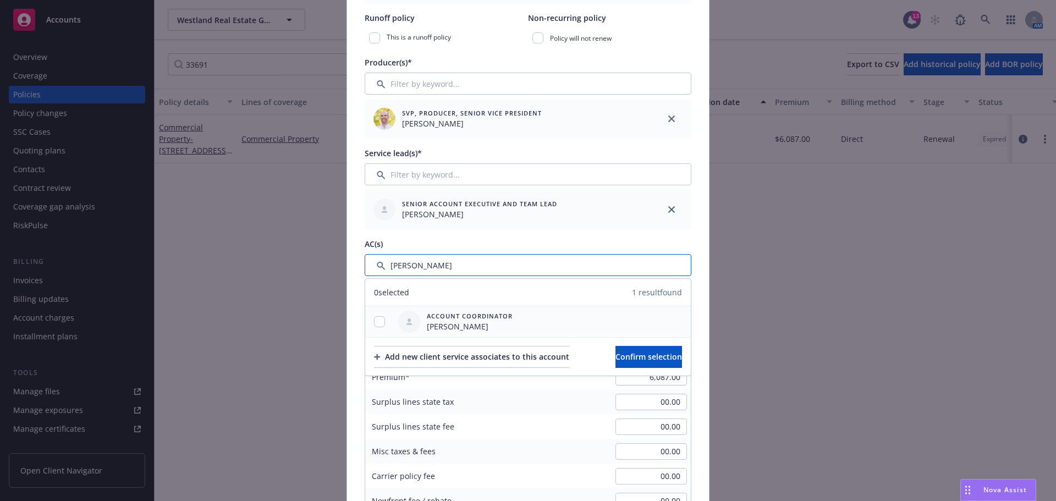
type input "[PERSON_NAME]"
click at [377, 322] on input "checkbox" at bounding box center [379, 321] width 11 height 11
checkbox input "true"
drag, startPoint x: 433, startPoint y: 266, endPoint x: 313, endPoint y: 259, distance: 120.1
click at [313, 259] on div "Create renewal policy with incumbent Policy number* COM 0300002754 03 Policy nu…" at bounding box center [528, 250] width 1056 height 501
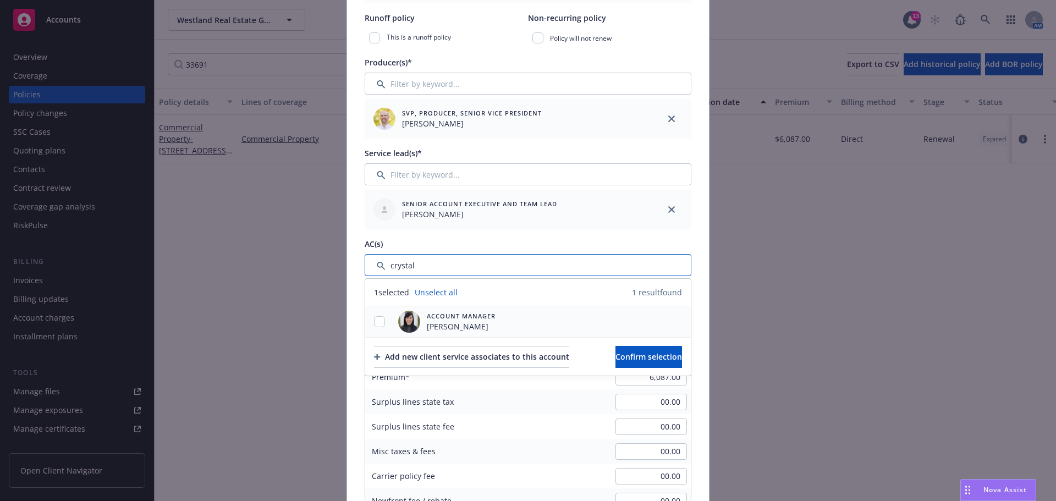
type input "crystal"
click at [379, 321] on input "checkbox" at bounding box center [379, 321] width 11 height 11
checkbox input "true"
click at [641, 351] on span "Confirm selection" at bounding box center [648, 356] width 67 height 10
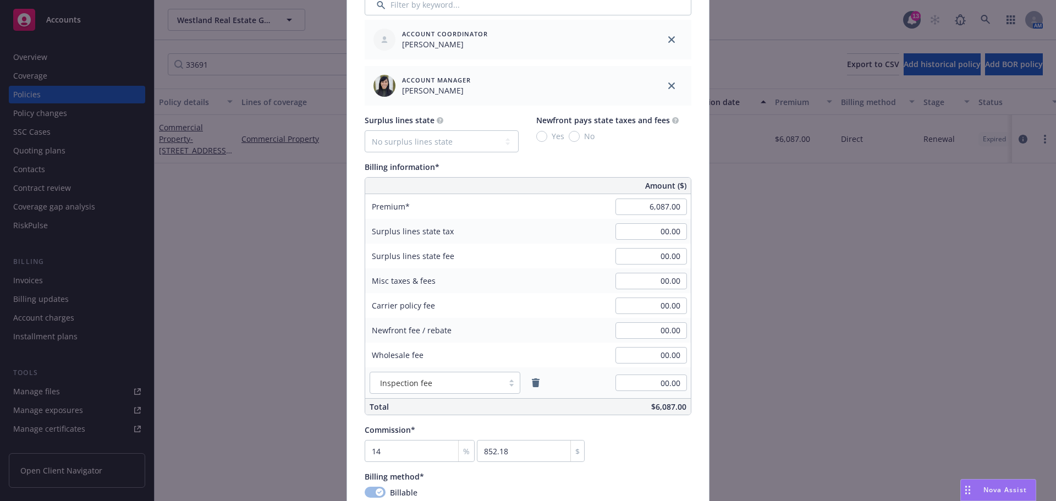
scroll to position [605, 0]
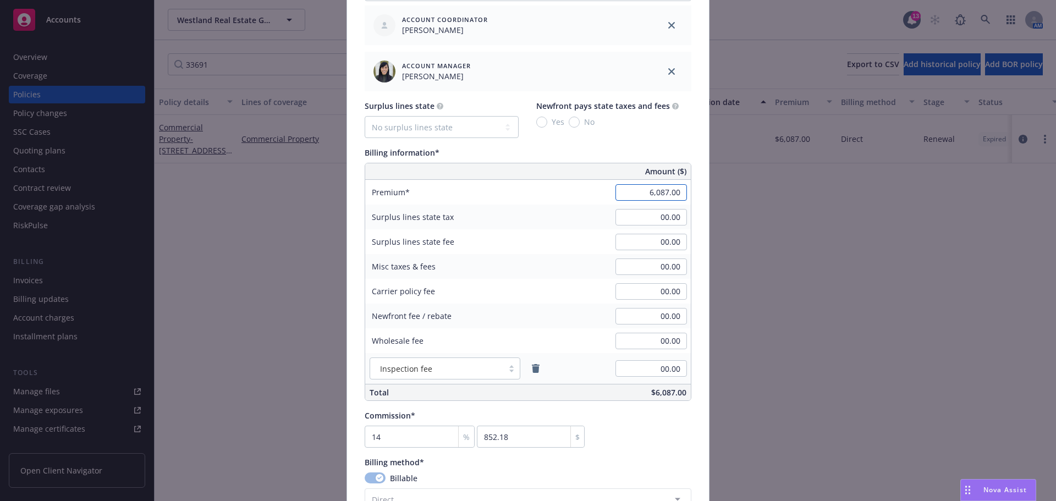
click at [653, 191] on input "6,087.00" at bounding box center [650, 192] width 71 height 16
type input "4,643.00"
type input "650.02"
click at [563, 145] on div "Surplus lines state No surplus lines state [US_STATE] [US_STATE] [US_STATE] [US…" at bounding box center [528, 250] width 327 height 301
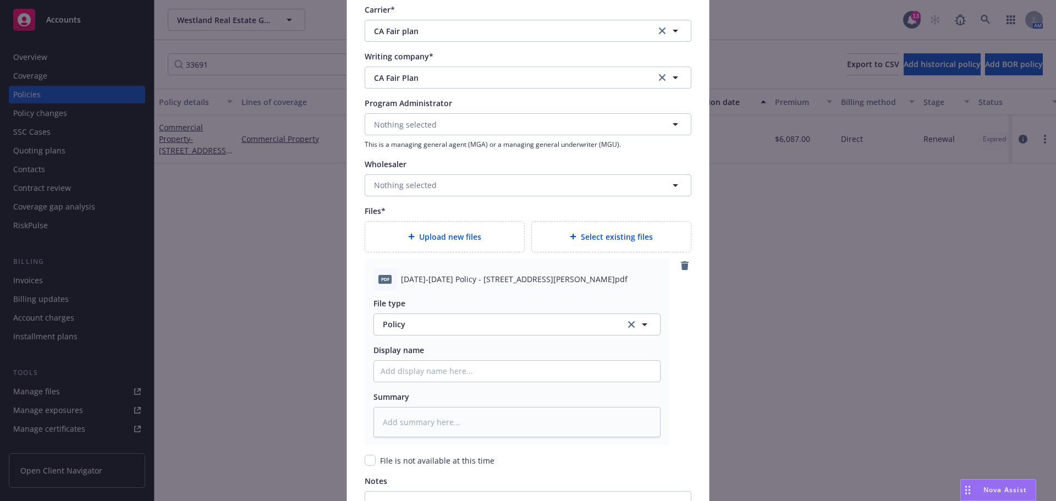
scroll to position [1155, 0]
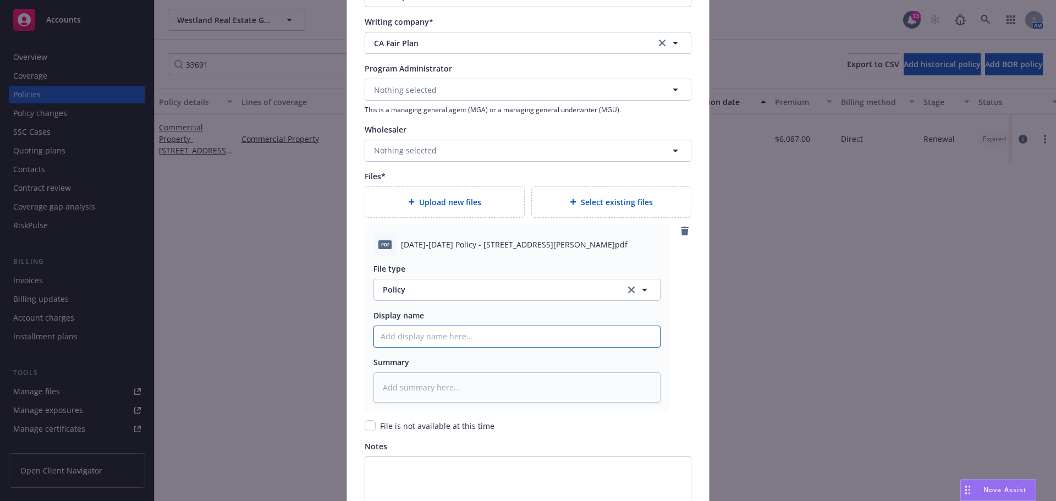
click at [436, 333] on input "Policy display name" at bounding box center [517, 336] width 286 height 21
paste input "[DATE]-[DATE] Policy - [STREET_ADDRESS][PERSON_NAME]"
type textarea "x"
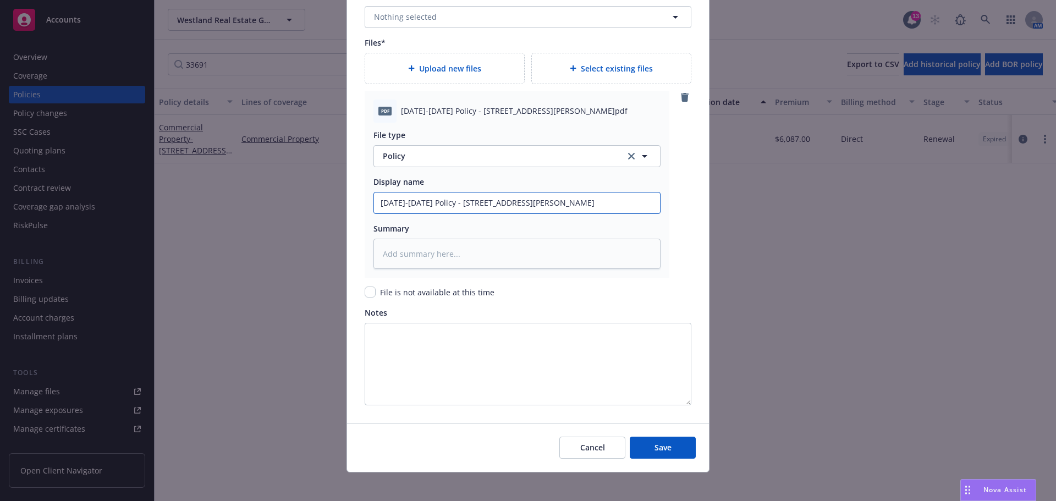
scroll to position [1295, 0]
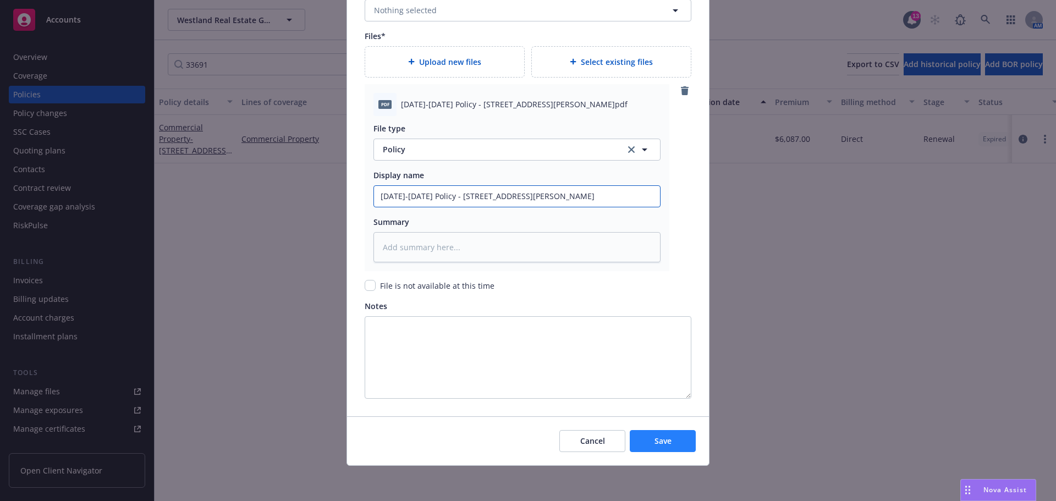
type input "[DATE]-[DATE] Policy - [STREET_ADDRESS][PERSON_NAME]"
click at [658, 441] on span "Save" at bounding box center [662, 441] width 17 height 10
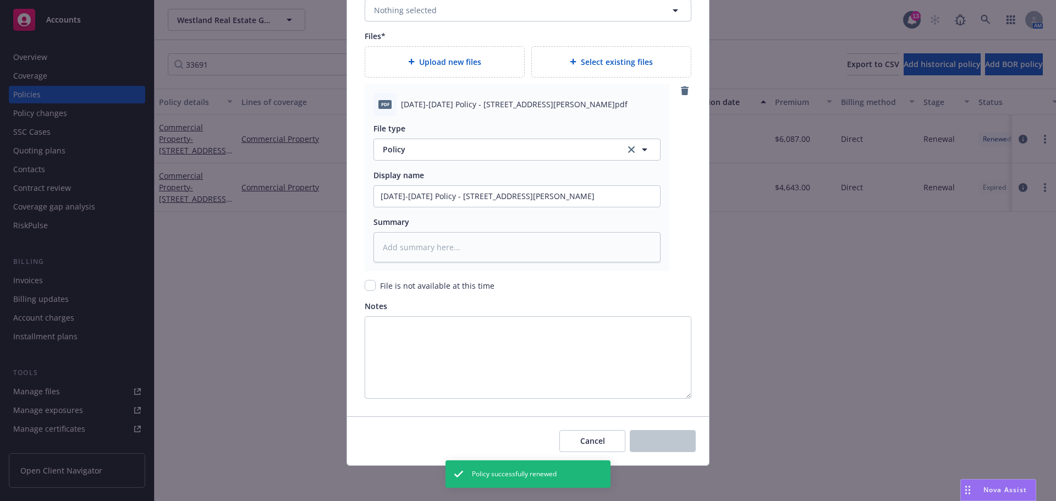
type textarea "x"
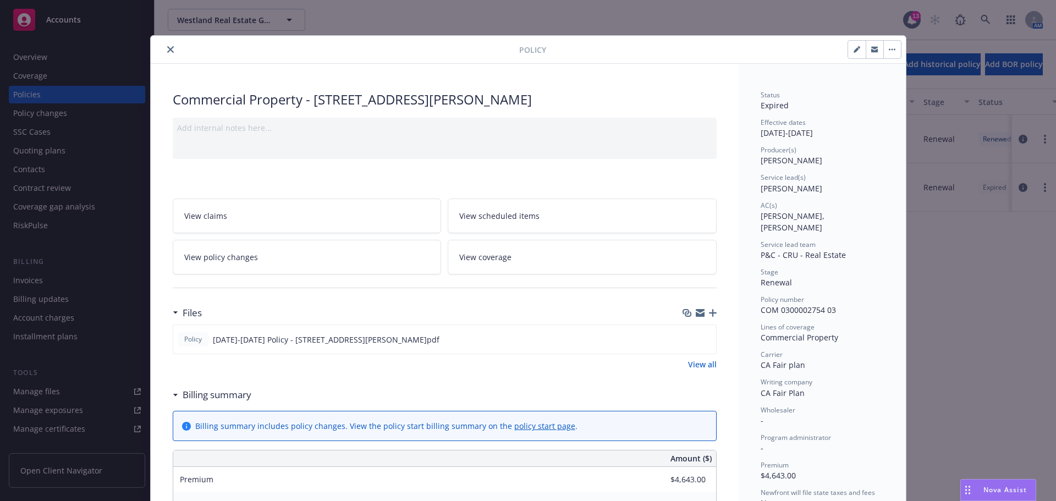
click at [159, 47] on div at bounding box center [337, 49] width 364 height 13
click at [167, 47] on icon "close" at bounding box center [170, 49] width 7 height 7
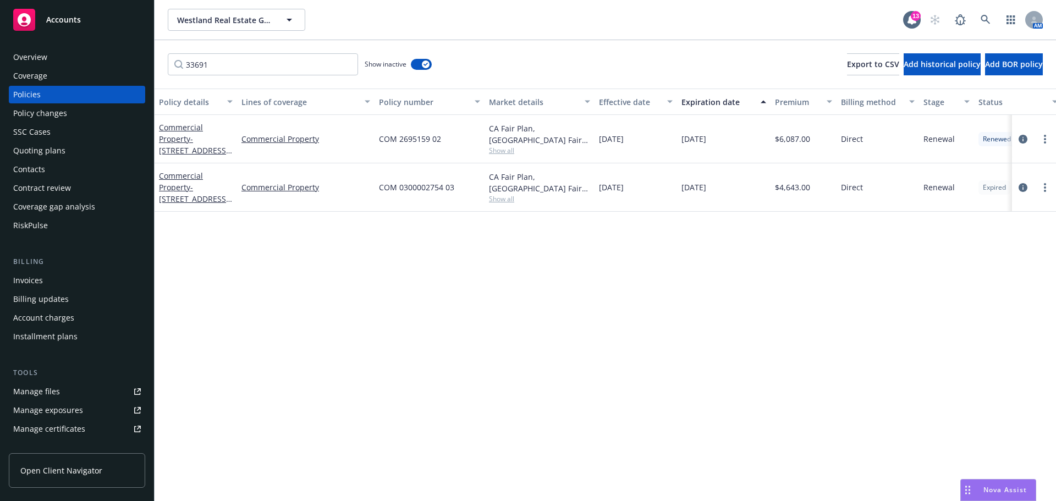
click at [727, 266] on div "Policy details Lines of coverage Policy number Market details Effective date Ex…" at bounding box center [605, 295] width 901 height 412
click at [1055, 179] on div at bounding box center [1034, 187] width 44 height 48
click at [1050, 184] on div at bounding box center [1033, 187] width 35 height 13
click at [1041, 186] on link "more" at bounding box center [1044, 187] width 13 height 13
click at [997, 228] on link "Renew with incumbent" at bounding box center [986, 232] width 129 height 22
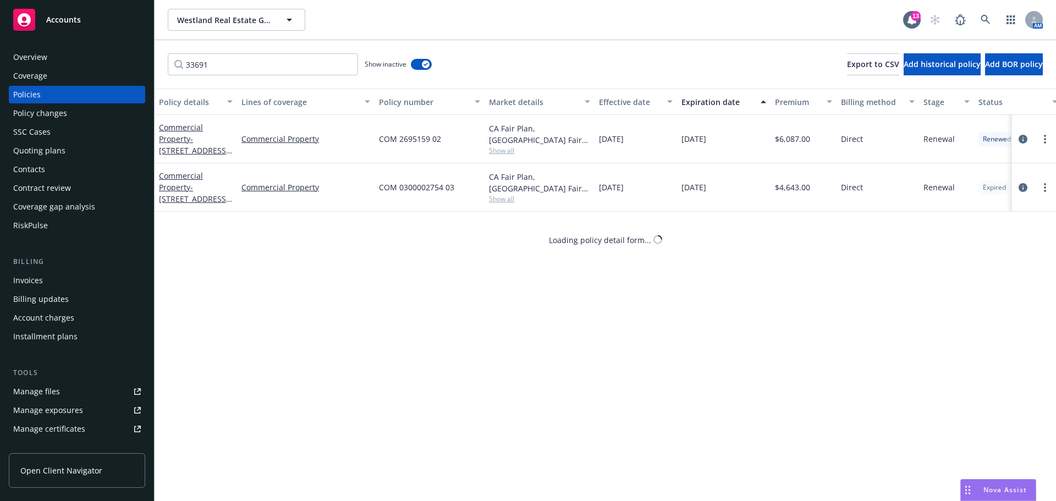
select select "12"
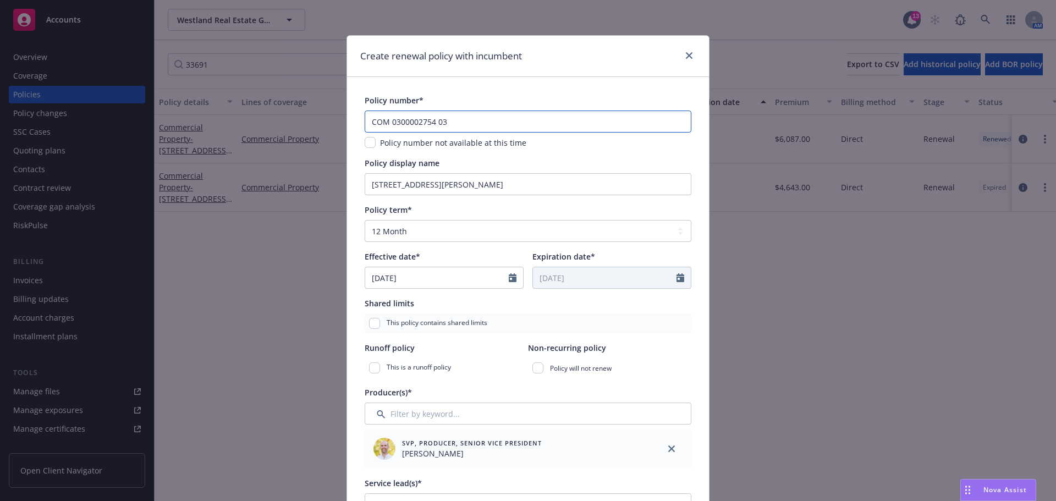
click at [477, 124] on input "COM 0300002754 03" at bounding box center [528, 122] width 327 height 22
paste input "O M 0 3 01666142 00"
drag, startPoint x: 374, startPoint y: 123, endPoint x: 387, endPoint y: 119, distance: 13.4
click at [375, 124] on input "C O M 0 3 01666142 00" at bounding box center [528, 122] width 327 height 22
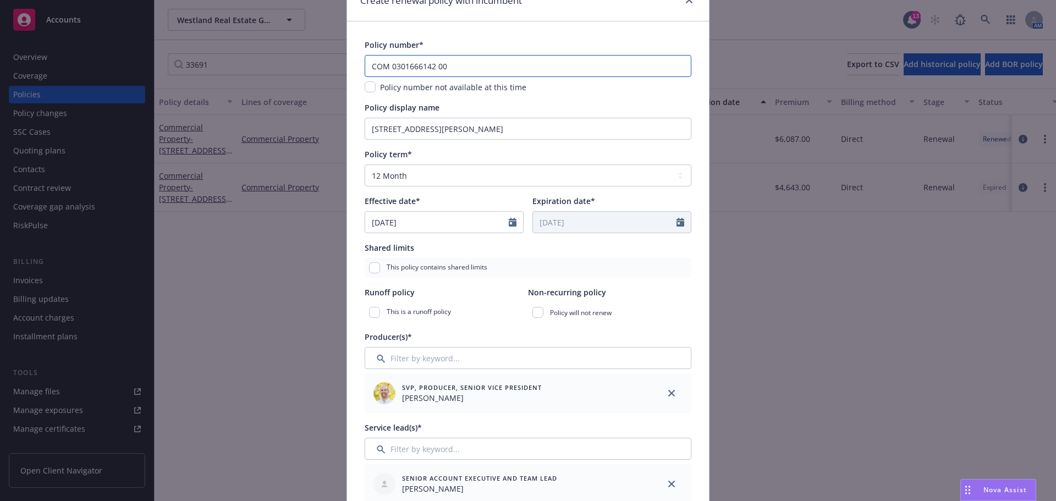
scroll to position [110, 0]
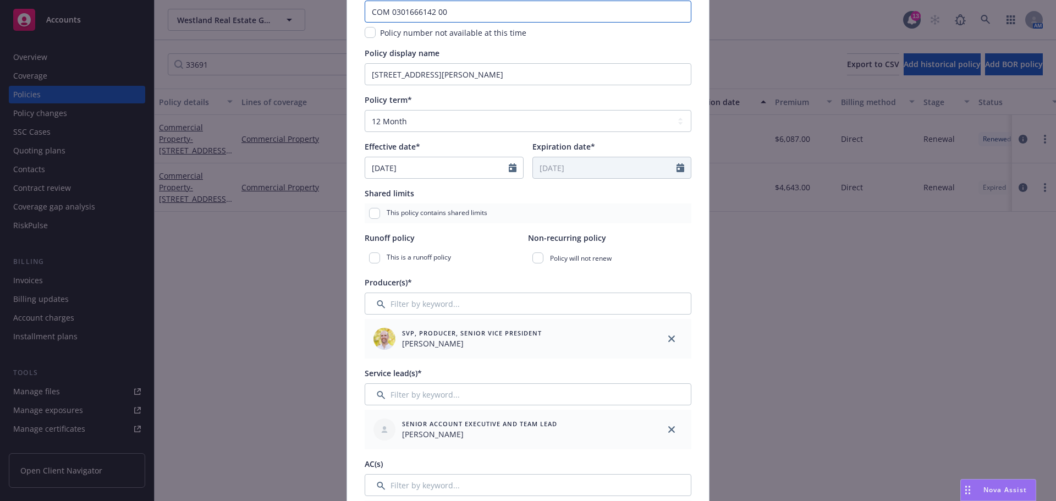
type input "COM 0301666142 00"
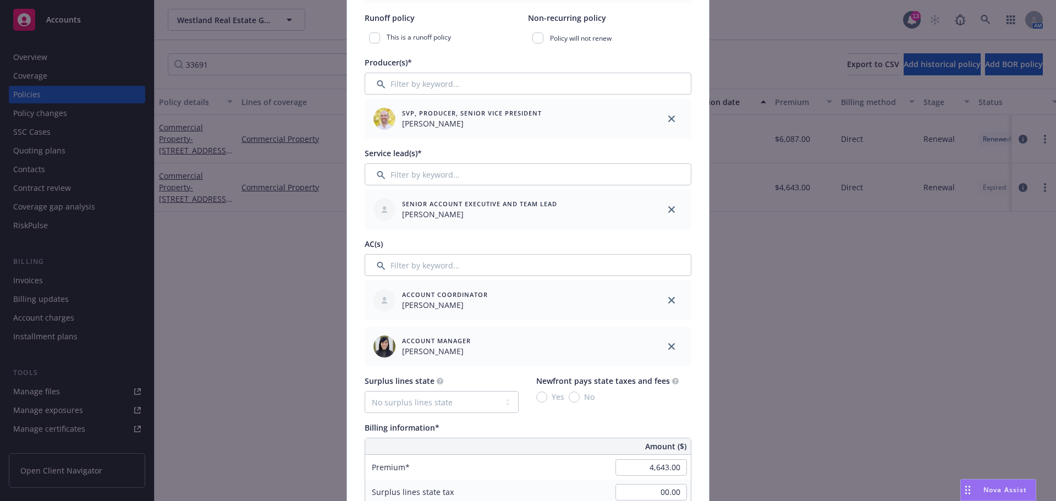
scroll to position [440, 0]
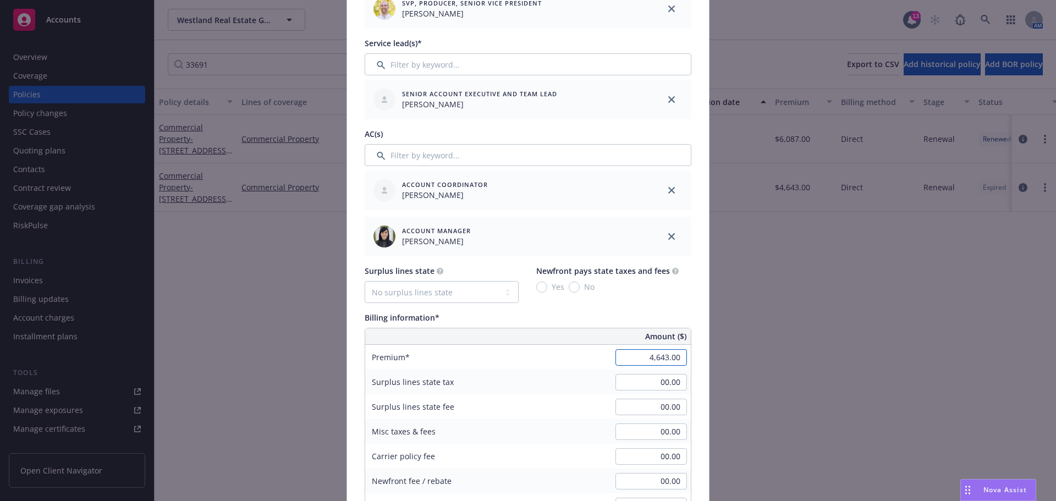
click at [643, 359] on input "4,643.00" at bounding box center [650, 357] width 71 height 16
type input "9,859.00"
type input "1380.26"
click at [571, 323] on div "Billing information* Amount ($) Premium 9,859.00 Surplus lines state tax 00.00 …" at bounding box center [528, 439] width 327 height 254
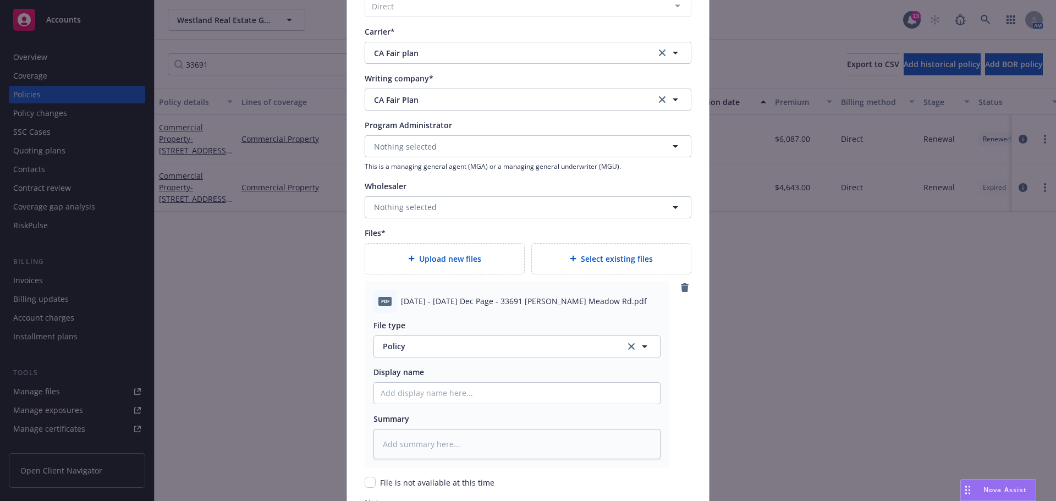
scroll to position [1100, 0]
click at [403, 381] on div at bounding box center [516, 392] width 287 height 22
click at [405, 388] on input "Policy display name" at bounding box center [517, 391] width 286 height 21
paste input "[DATE] - [DATE] Dec Page - 33691 [PERSON_NAME][GEOGRAPHIC_DATA]"
type textarea "x"
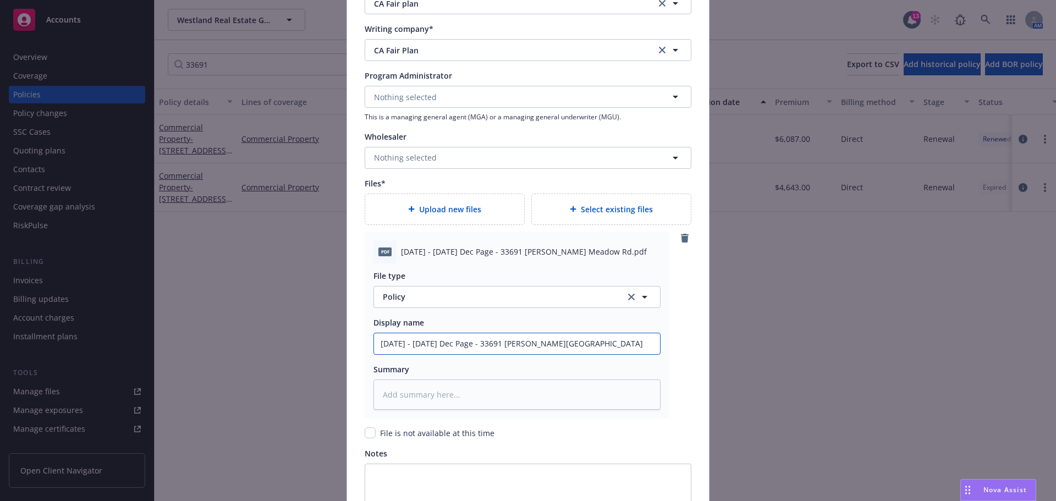
scroll to position [1295, 0]
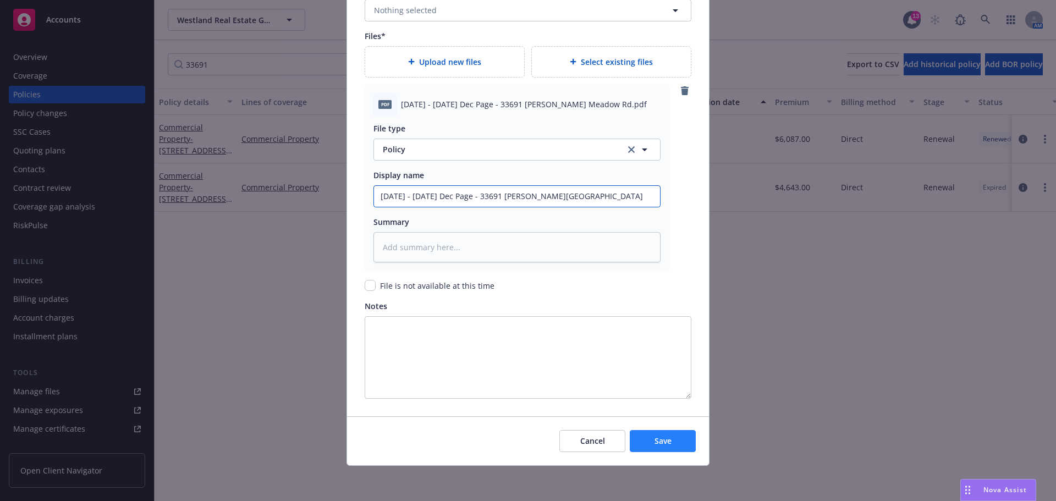
type input "[DATE] - [DATE] Dec Page - 33691 [PERSON_NAME][GEOGRAPHIC_DATA]"
click at [666, 436] on button "Save" at bounding box center [663, 441] width 66 height 22
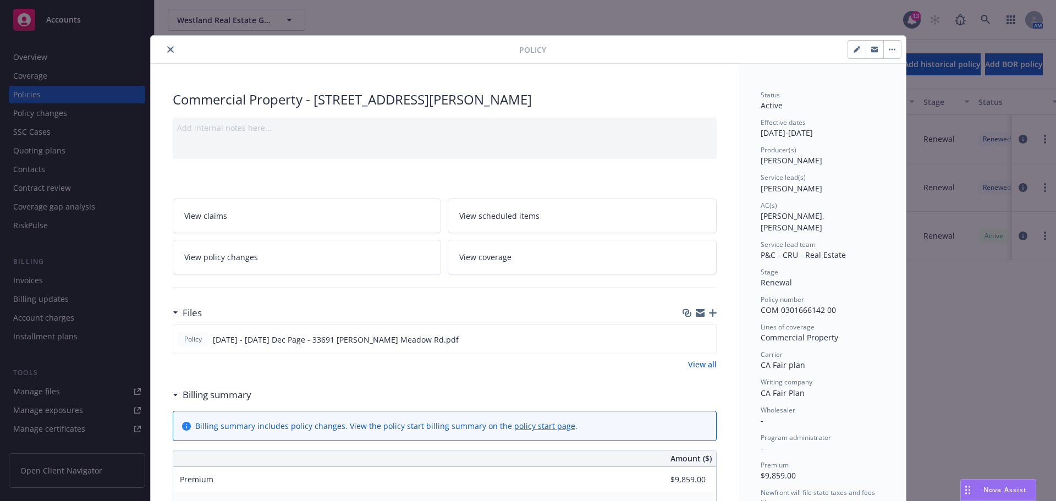
click at [709, 314] on icon "button" at bounding box center [713, 313] width 8 height 8
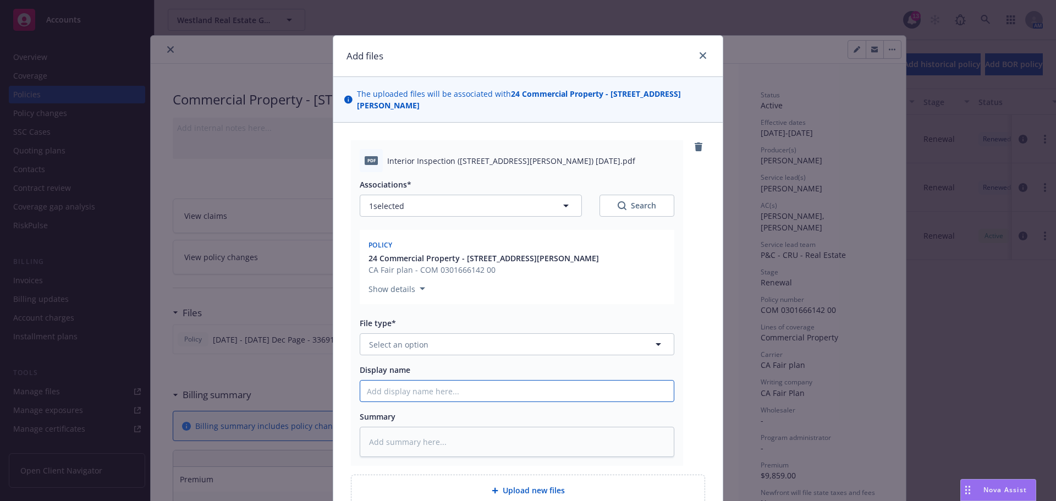
click at [405, 382] on input "Display name" at bounding box center [516, 391] width 313 height 21
paste input "Interior Inspection ([STREET_ADDRESS][PERSON_NAME]) [DATE]"
type textarea "x"
type input "Interior Inspection ([STREET_ADDRESS][PERSON_NAME]) [DATE]"
click at [427, 335] on button "Select an option" at bounding box center [517, 344] width 315 height 22
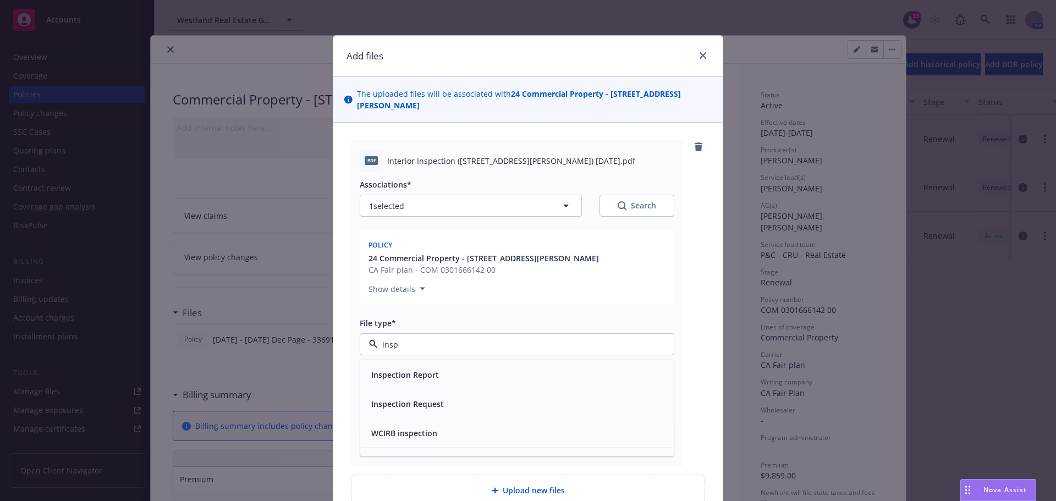
type input "inspe"
click at [413, 398] on span "Inspection Request" at bounding box center [407, 404] width 73 height 12
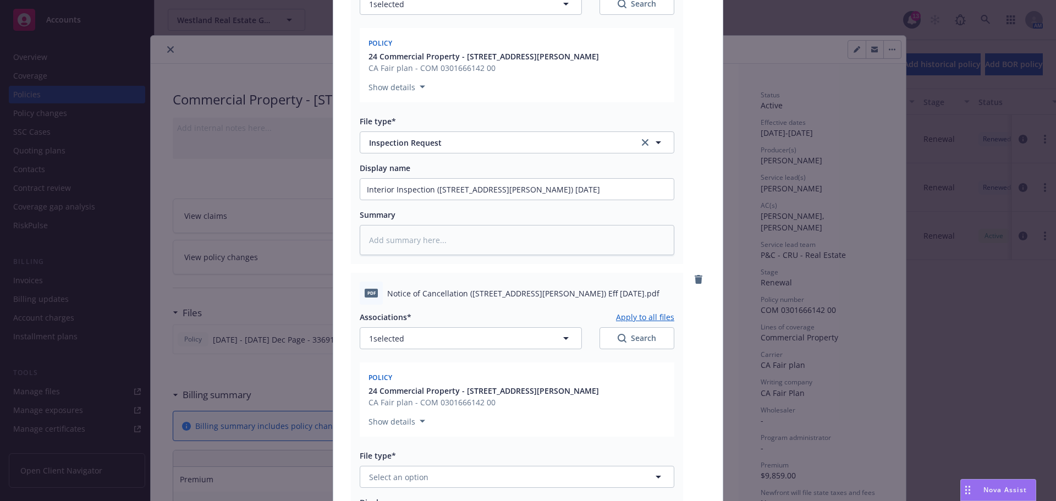
scroll to position [206, 0]
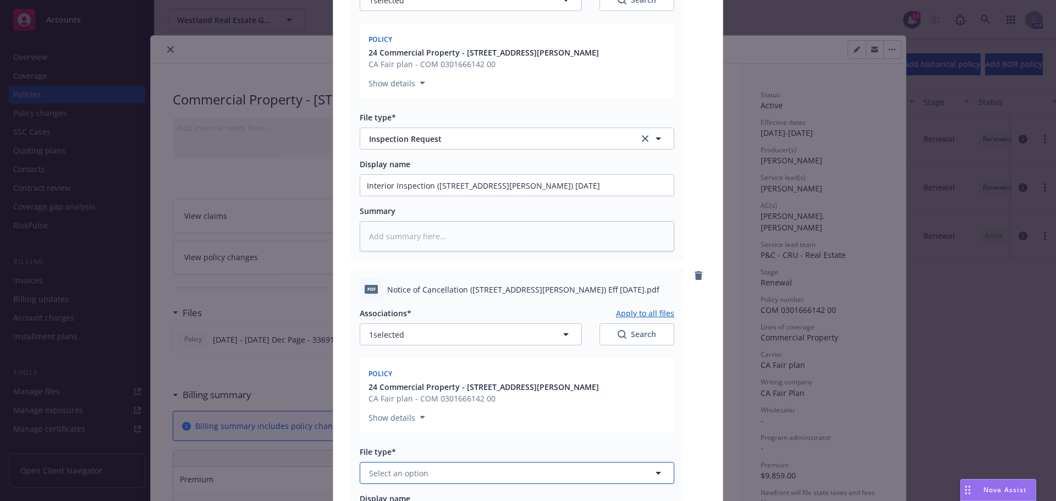
drag, startPoint x: 403, startPoint y: 469, endPoint x: 401, endPoint y: 463, distance: 6.7
click at [403, 469] on button "Select an option" at bounding box center [517, 473] width 315 height 22
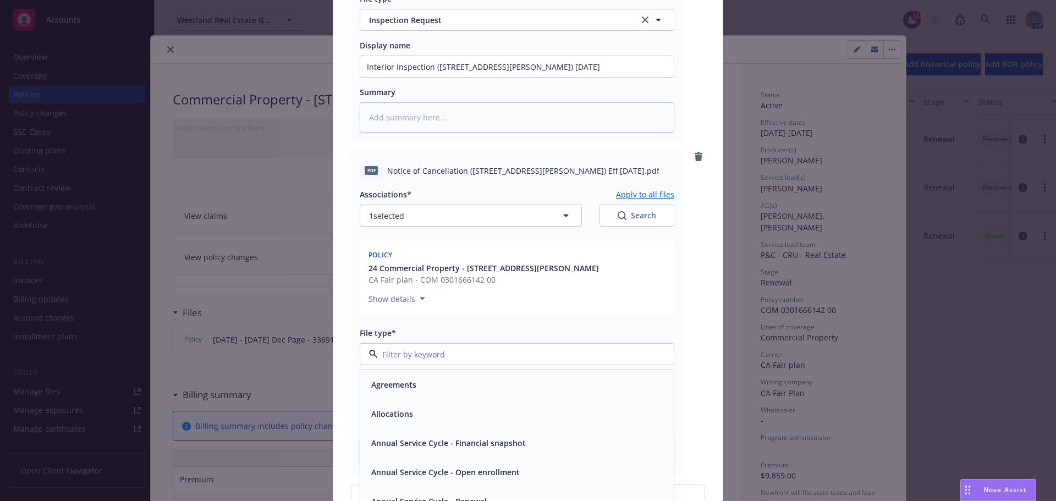
scroll to position [426, 0]
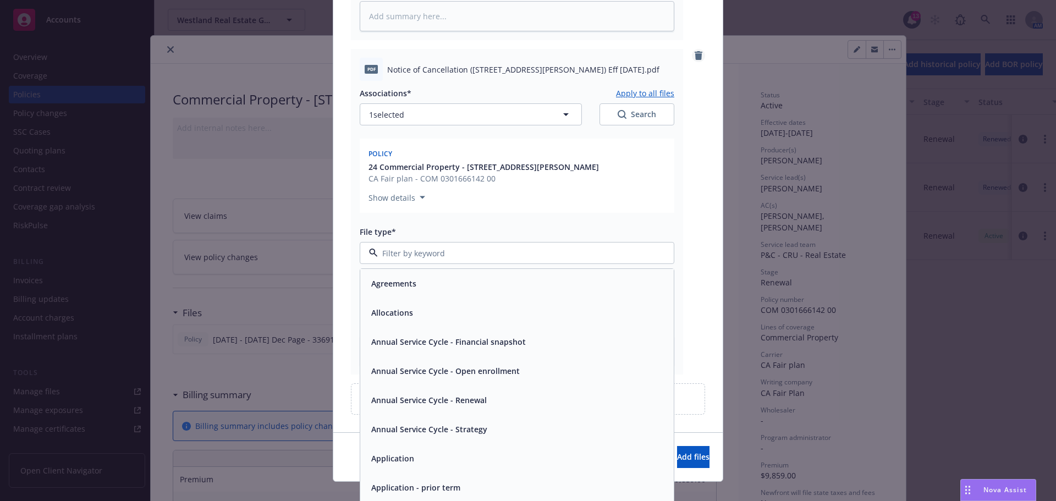
click at [694, 51] on icon "remove" at bounding box center [698, 55] width 9 height 9
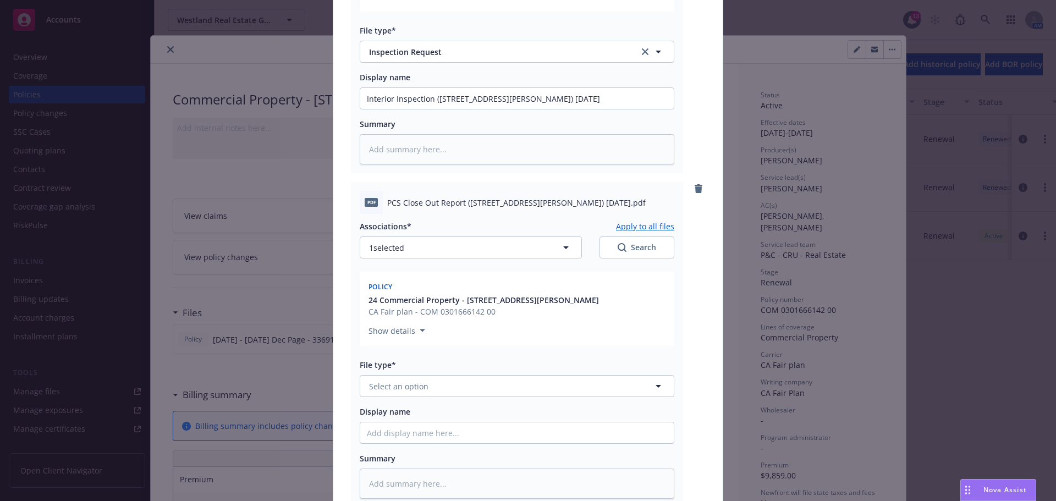
scroll to position [316, 0]
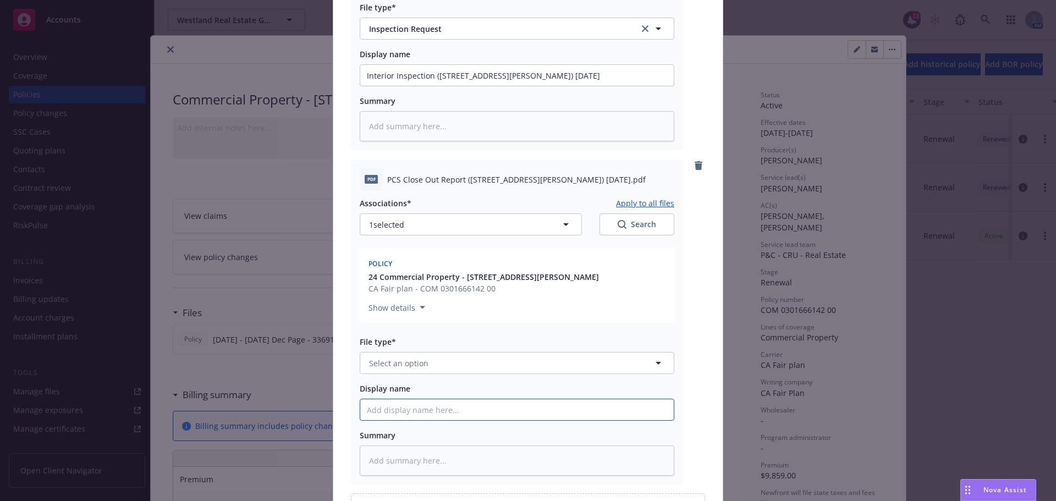
click at [490, 86] on input "Display name" at bounding box center [516, 75] width 313 height 21
paste input "PCS Close Out Report ([STREET_ADDRESS][PERSON_NAME]) [DATE]"
type textarea "x"
type input "PCS Close Out Report ([STREET_ADDRESS][PERSON_NAME]) [DATE]"
click at [452, 352] on button "Select an option" at bounding box center [517, 363] width 315 height 22
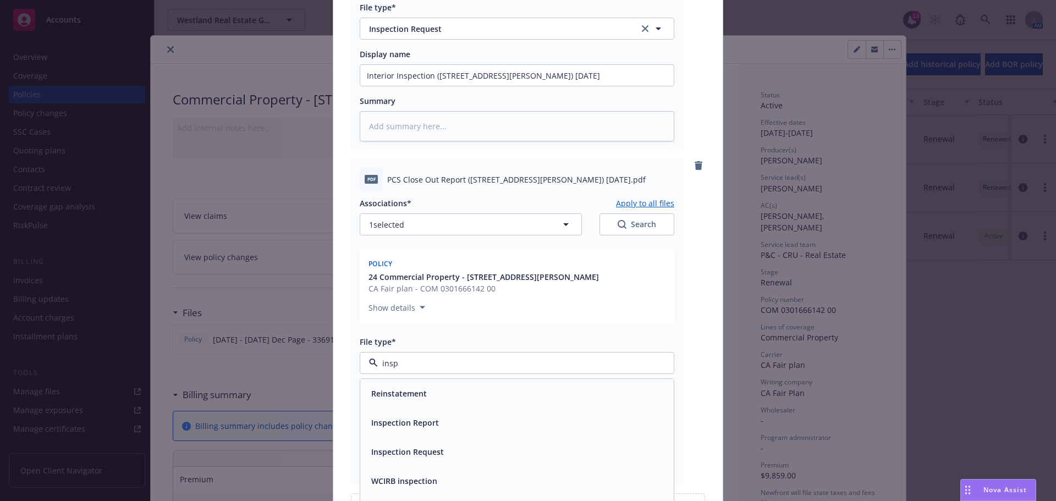
type input "inspe"
click at [414, 388] on span "Inspection Report" at bounding box center [405, 394] width 68 height 12
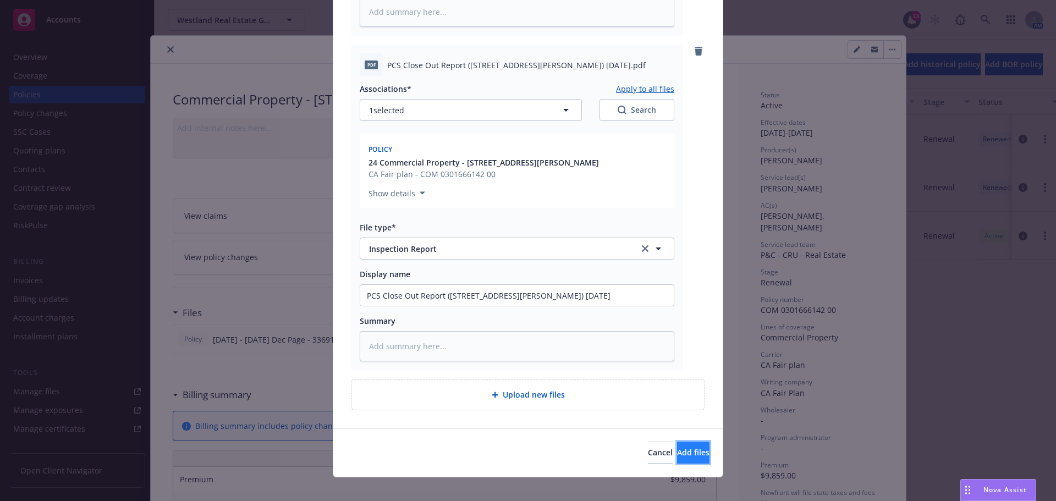
click at [677, 447] on span "Add files" at bounding box center [693, 452] width 32 height 10
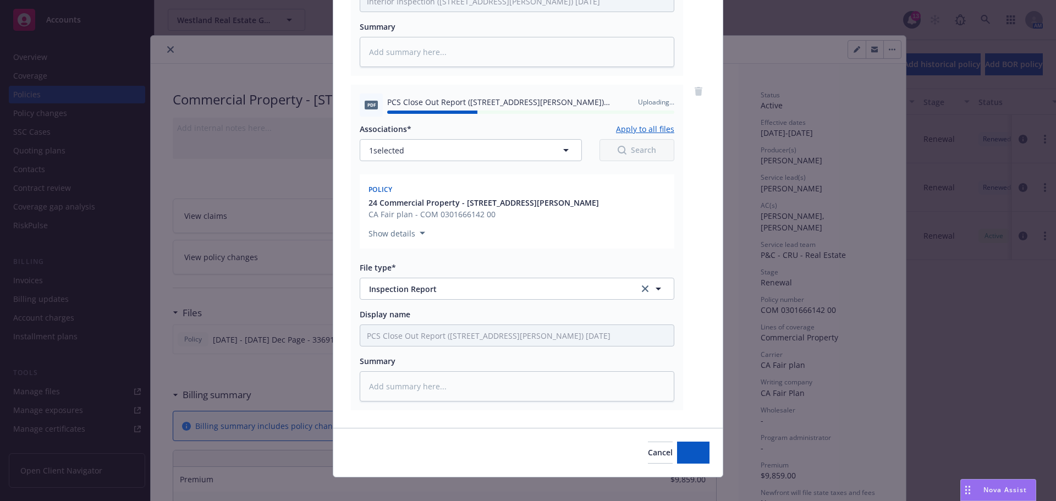
type textarea "x"
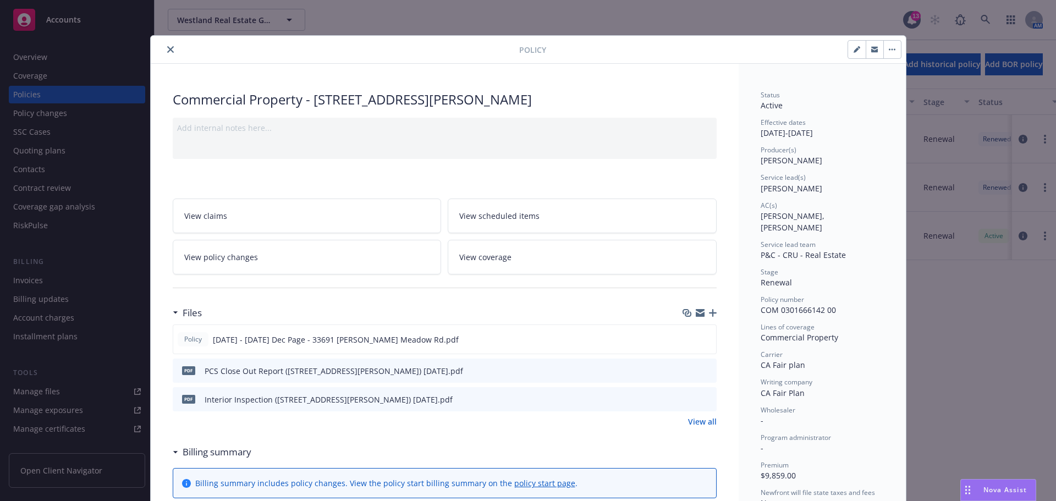
click at [698, 99] on div "Commercial Property - [STREET_ADDRESS][PERSON_NAME]" at bounding box center [445, 99] width 544 height 19
click at [169, 49] on icon "close" at bounding box center [170, 49] width 7 height 7
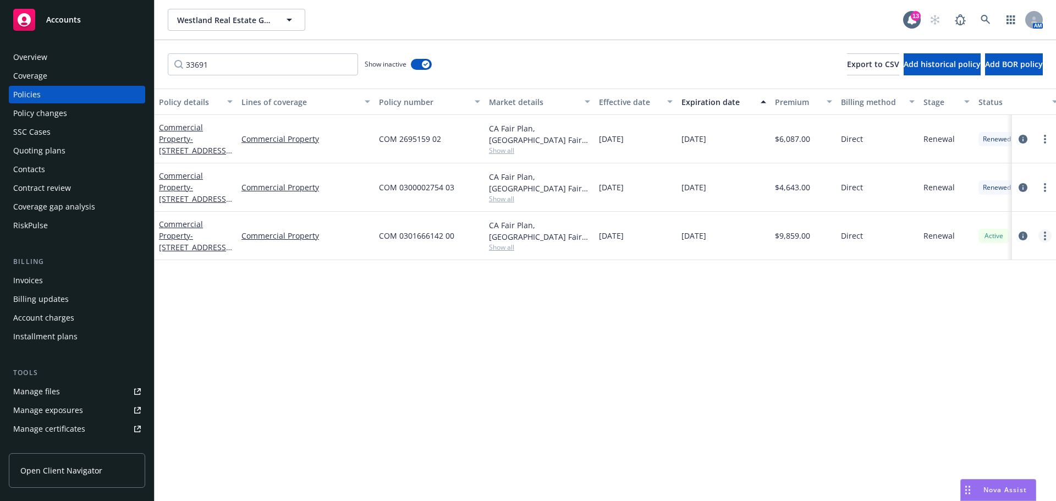
click at [1044, 232] on icon "more" at bounding box center [1045, 236] width 2 height 9
click at [967, 309] on link "End policy" at bounding box center [986, 302] width 129 height 22
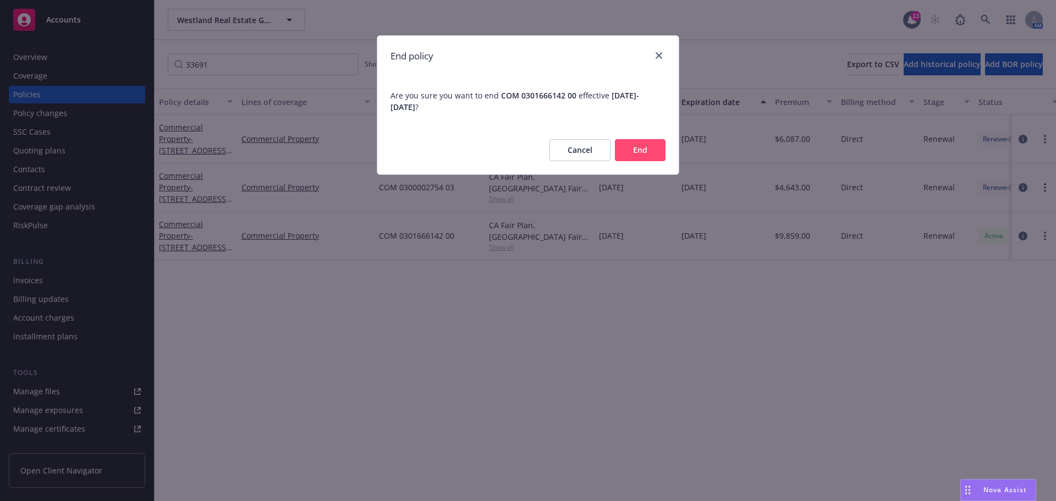
click at [631, 151] on button "End" at bounding box center [640, 150] width 51 height 22
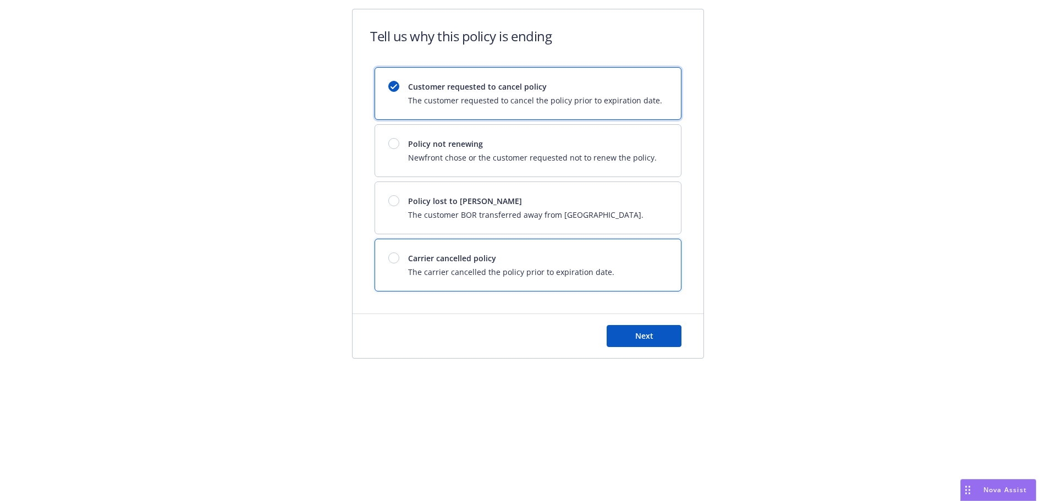
click at [504, 270] on span "The carrier cancelled the policy prior to expiration date." at bounding box center [511, 272] width 206 height 12
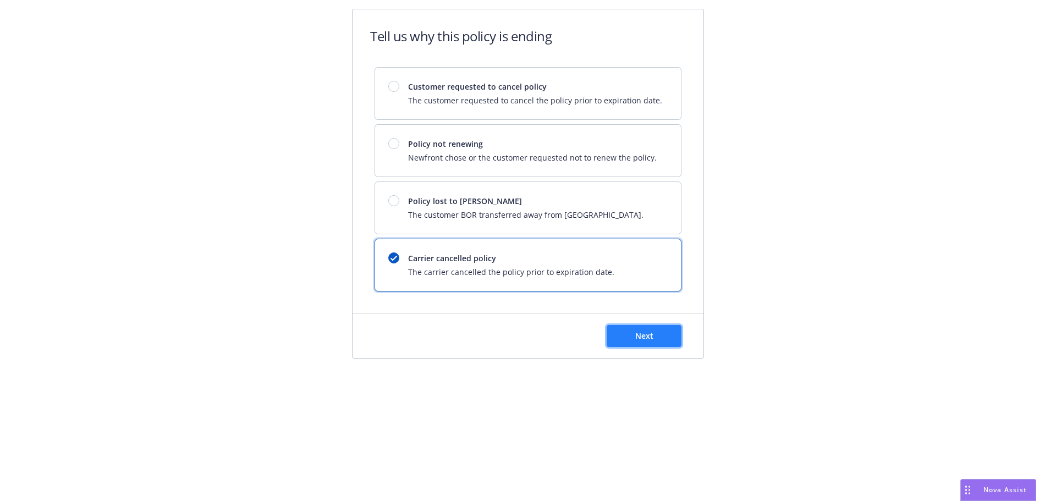
click at [647, 344] on button "Next" at bounding box center [644, 336] width 75 height 22
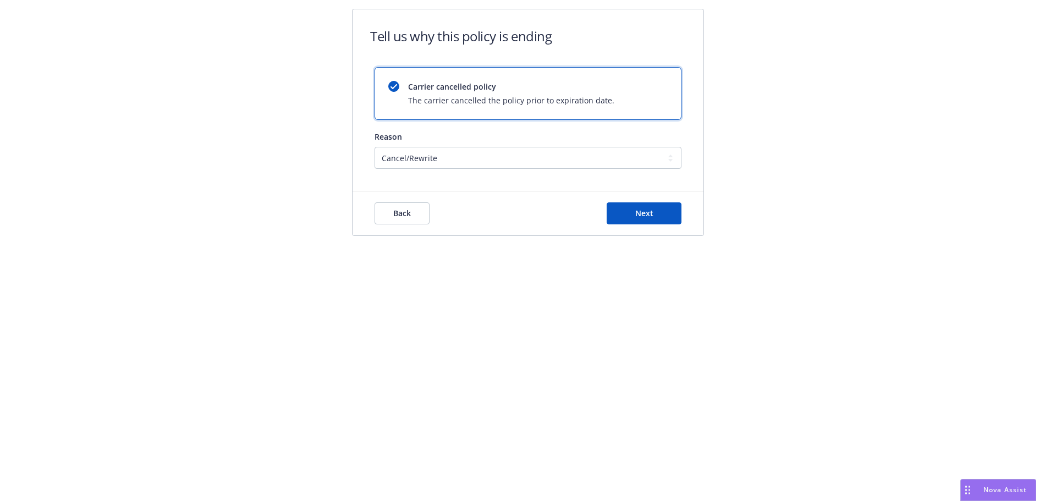
click at [459, 146] on div "Reason Cancel/Rewrite Lost carrier appointment Compliance/Non-payment Lost on B…" at bounding box center [528, 150] width 307 height 38
click at [450, 159] on select "Cancel/Rewrite Lost carrier appointment Compliance/Non-payment Lost on BOR" at bounding box center [528, 158] width 307 height 22
select select "Compliance/Non-payment"
click at [375, 147] on select "Cancel/Rewrite Lost carrier appointment Compliance/Non-payment Lost on BOR" at bounding box center [528, 158] width 307 height 22
click at [638, 219] on button "Next" at bounding box center [644, 213] width 75 height 22
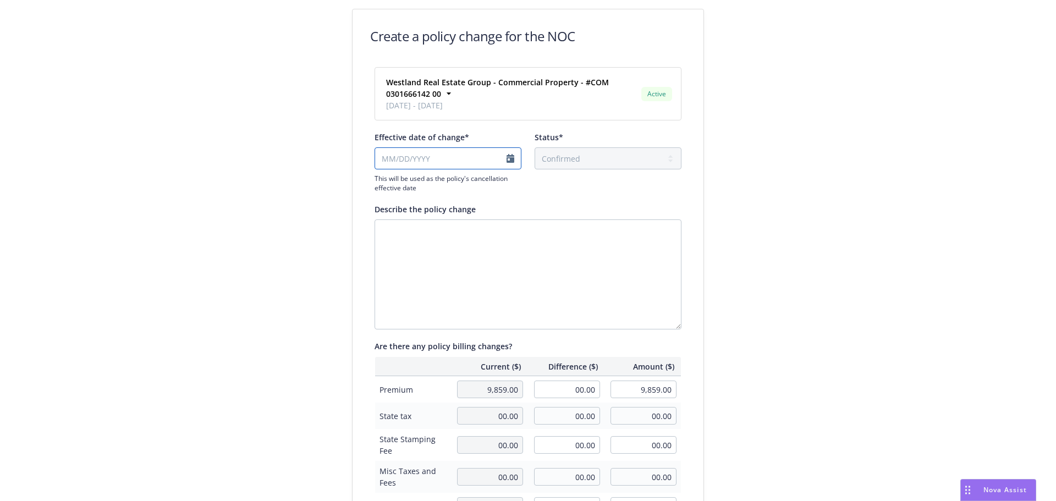
select select "August"
select select "2025"
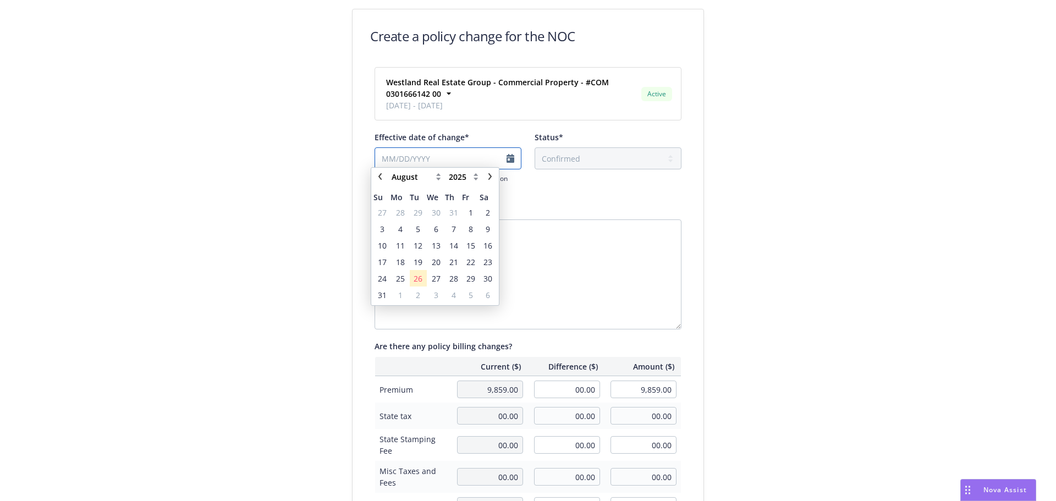
click at [468, 162] on input "Effective date of change*" at bounding box center [448, 158] width 147 height 22
click at [379, 286] on span "24" at bounding box center [382, 283] width 9 height 12
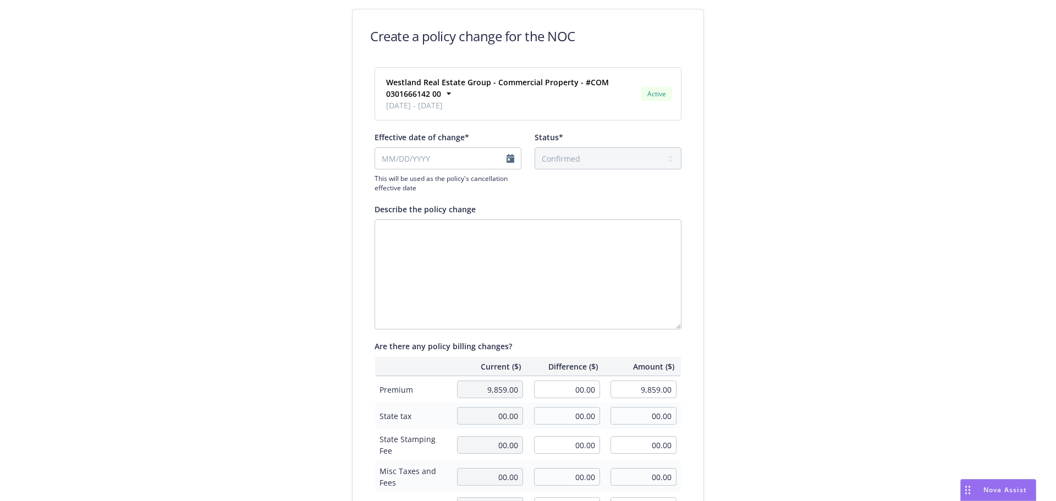
type input "[DATE]"
click at [429, 267] on textarea "Describe the policy change" at bounding box center [528, 274] width 307 height 110
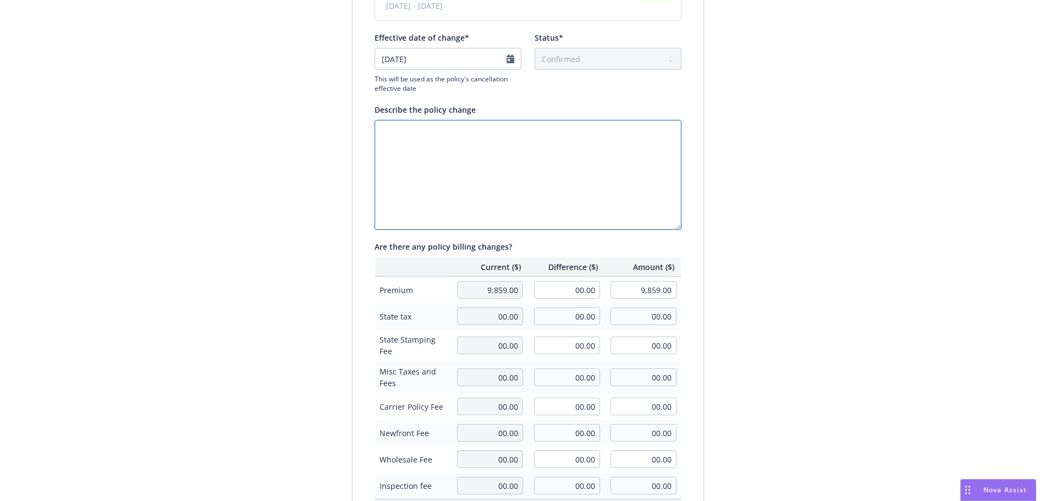
scroll to position [110, 0]
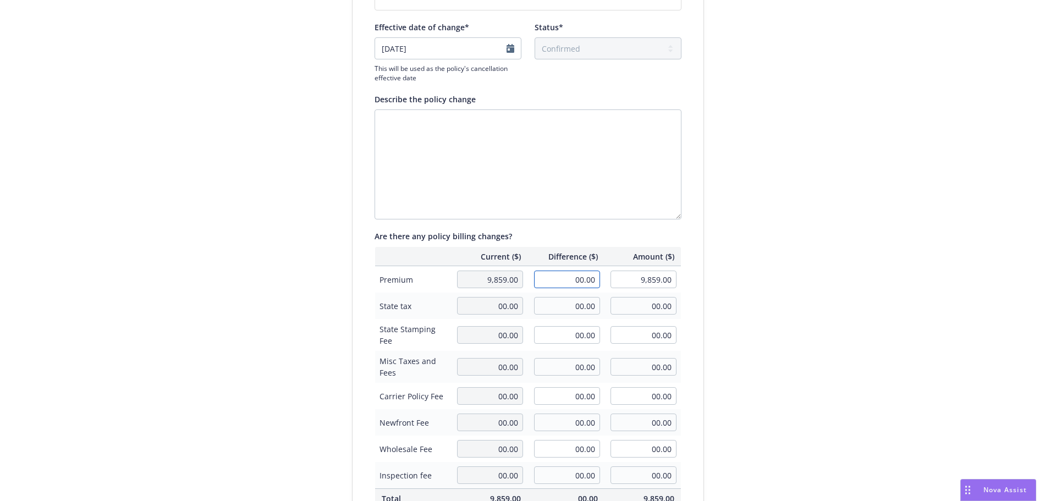
click at [555, 276] on input "00.00" at bounding box center [567, 280] width 66 height 18
type input "-3,106.00"
type input "6,753.00"
click at [548, 185] on textarea "Describe the policy change" at bounding box center [528, 164] width 307 height 110
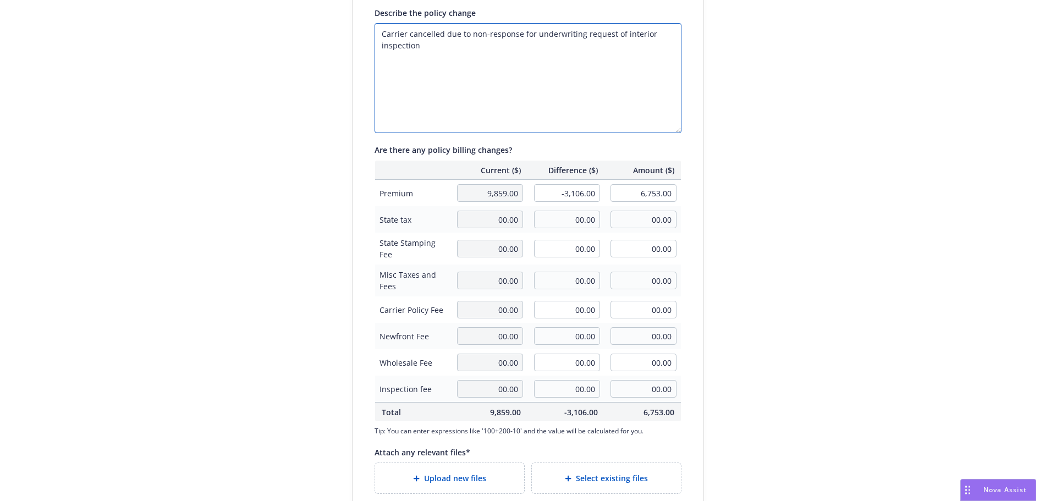
scroll to position [265, 0]
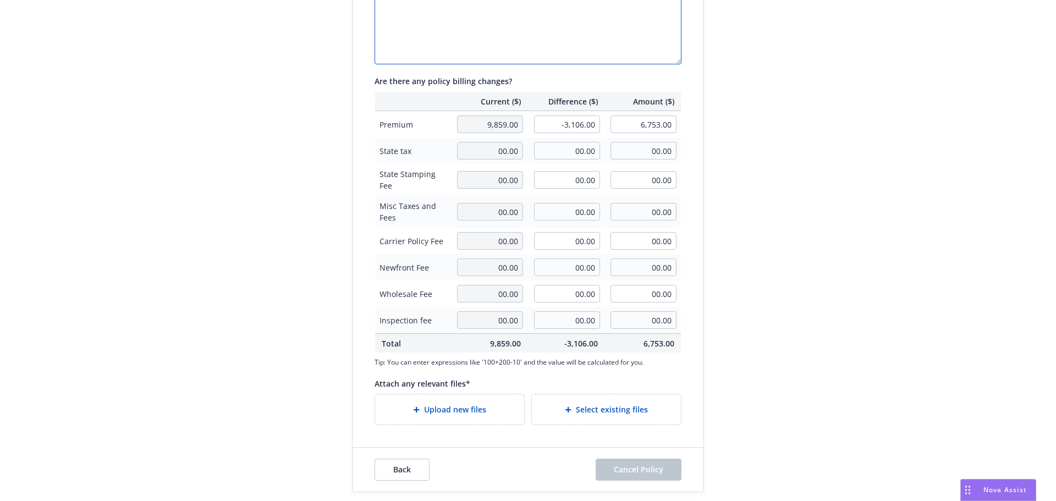
type textarea "Carrier cancelled due to non-response for underwriting request of interior insp…"
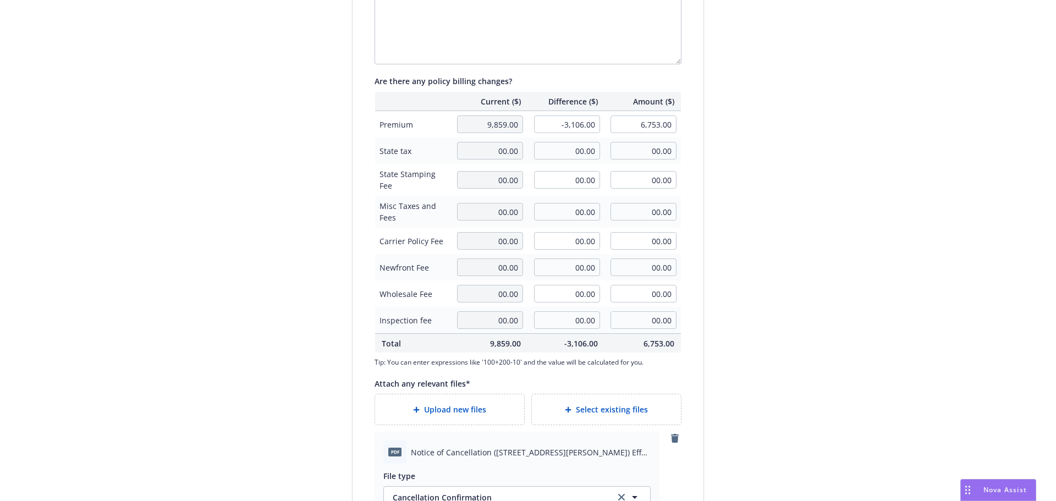
click at [720, 344] on div "Create a policy change for the NOC Westland Real Estate Group - Commercial Prop…" at bounding box center [528, 215] width 422 height 942
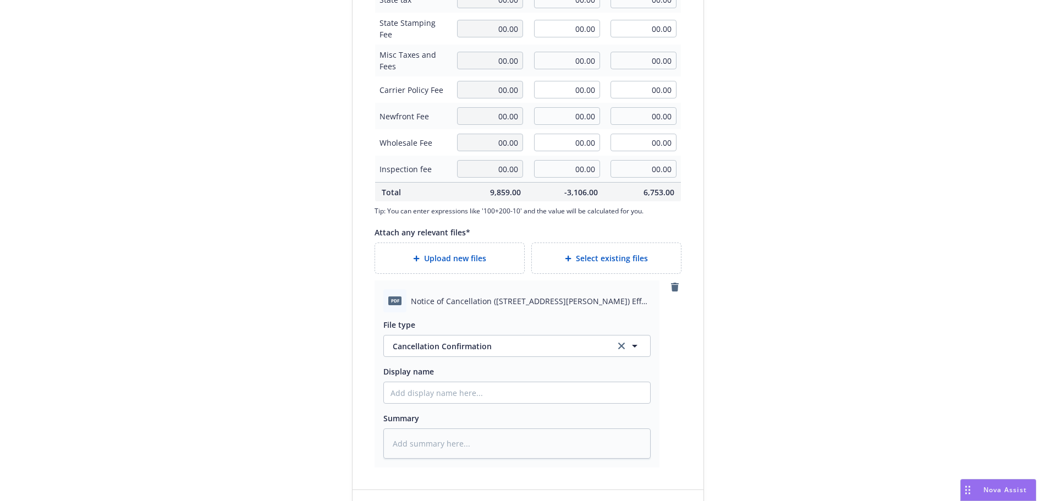
scroll to position [430, 0]
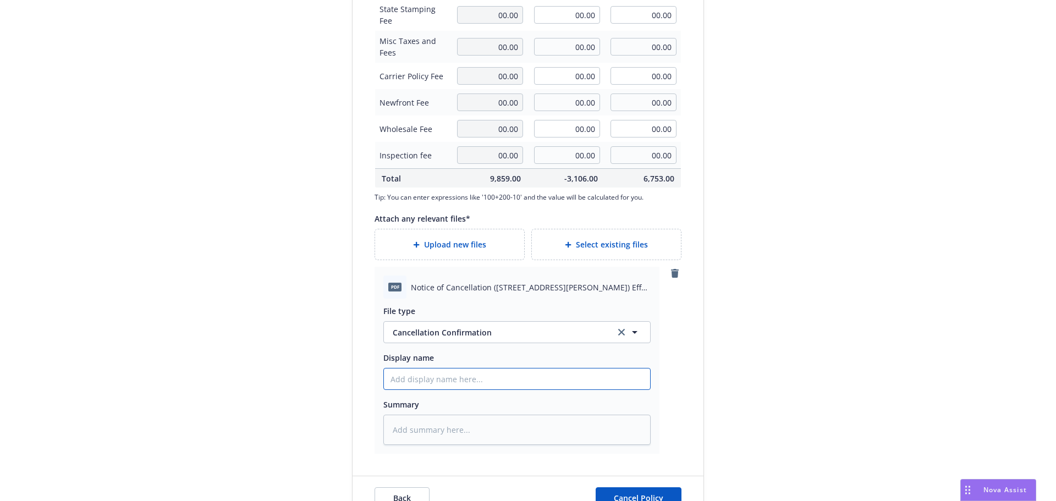
click at [440, 379] on input "Display name" at bounding box center [517, 378] width 266 height 21
paste input "Notice of Cancellation ([STREET_ADDRESS][PERSON_NAME]) Eff [DATE]"
type textarea "x"
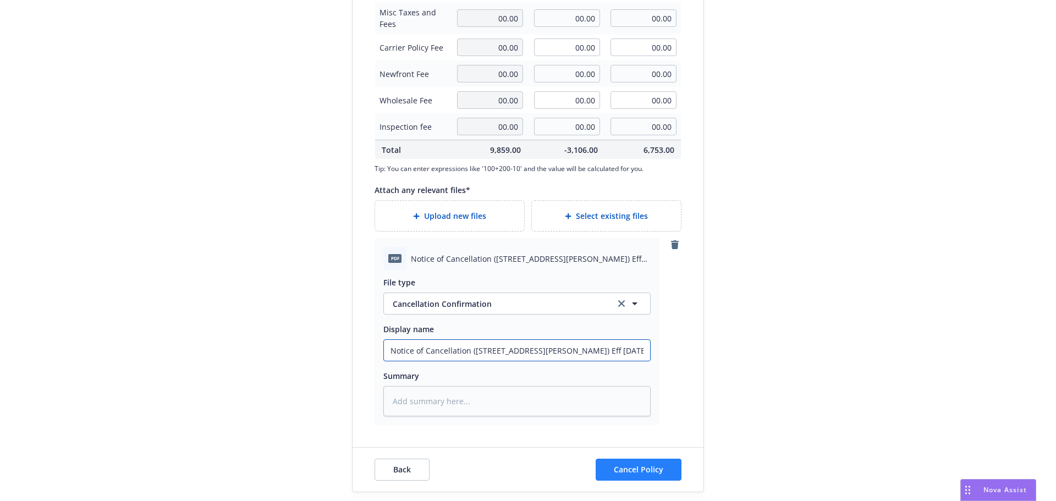
type input "Notice of Cancellation ([STREET_ADDRESS][PERSON_NAME]) Eff [DATE]"
click at [632, 479] on button "Cancel Policy" at bounding box center [639, 470] width 86 height 22
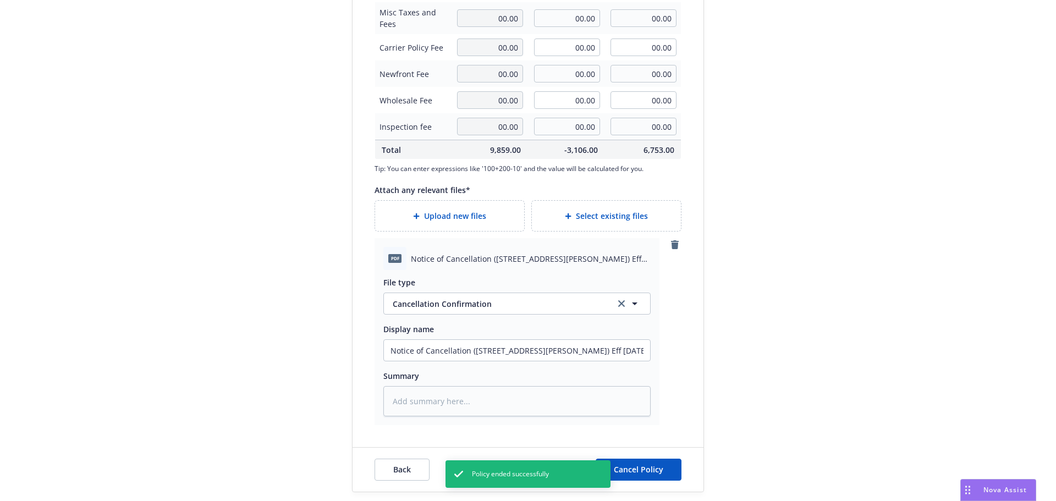
type textarea "x"
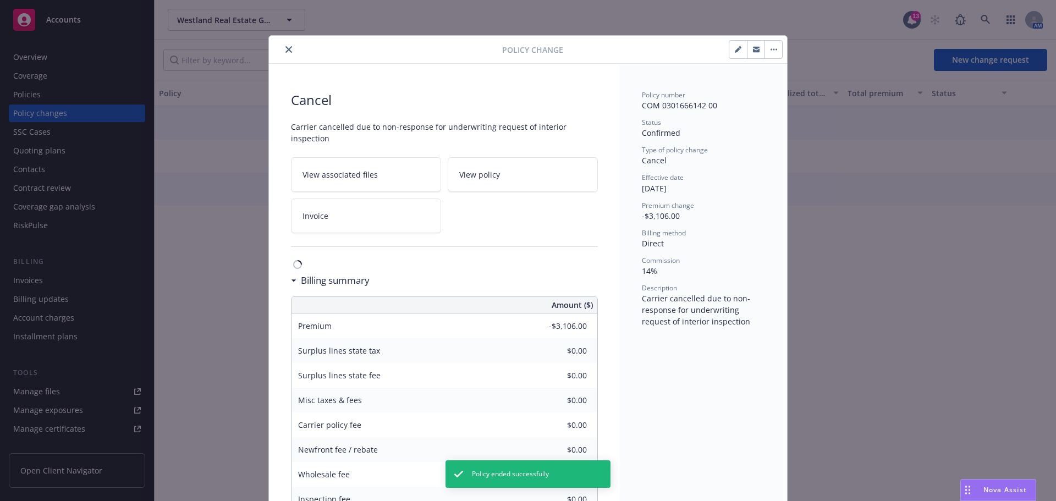
scroll to position [33, 0]
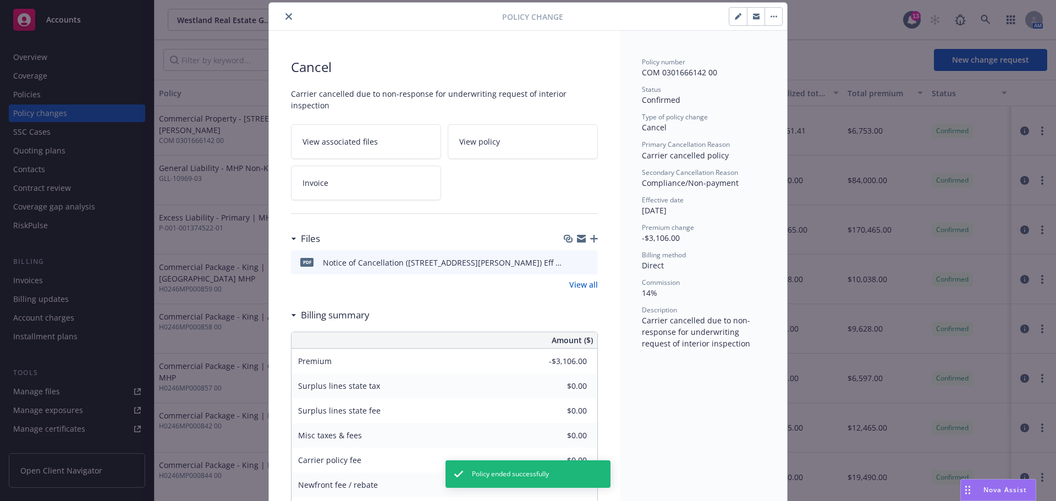
click at [287, 18] on icon "close" at bounding box center [288, 16] width 7 height 7
